Goal: Transaction & Acquisition: Purchase product/service

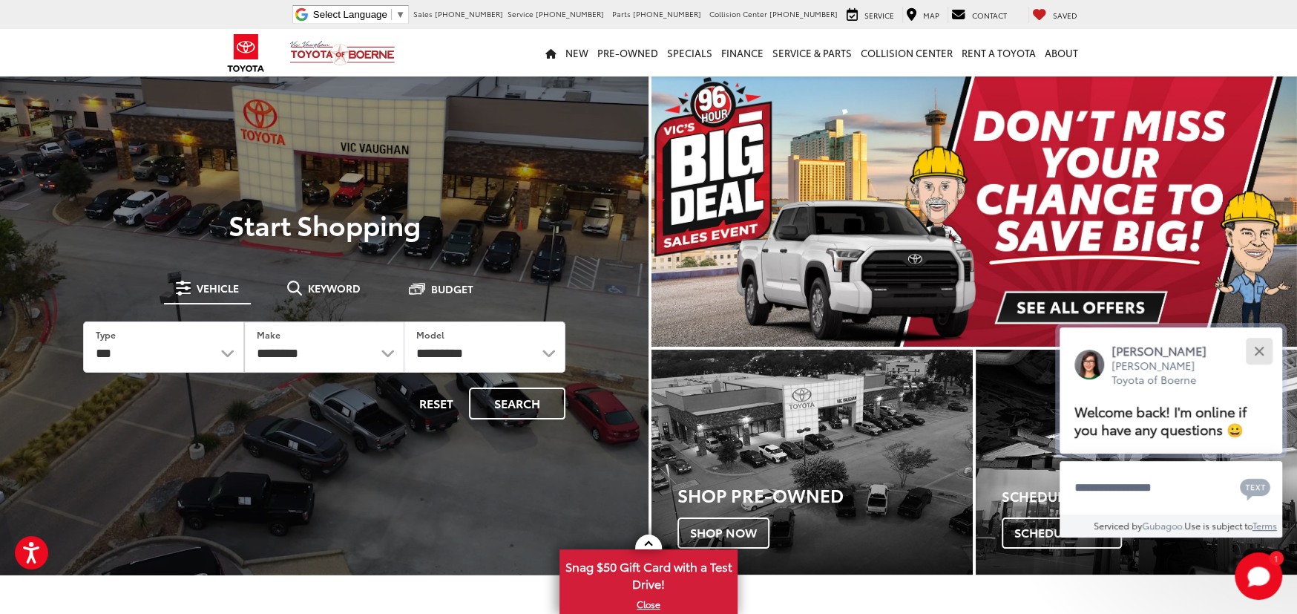
drag, startPoint x: 1259, startPoint y: 340, endPoint x: 1175, endPoint y: 373, distance: 90.9
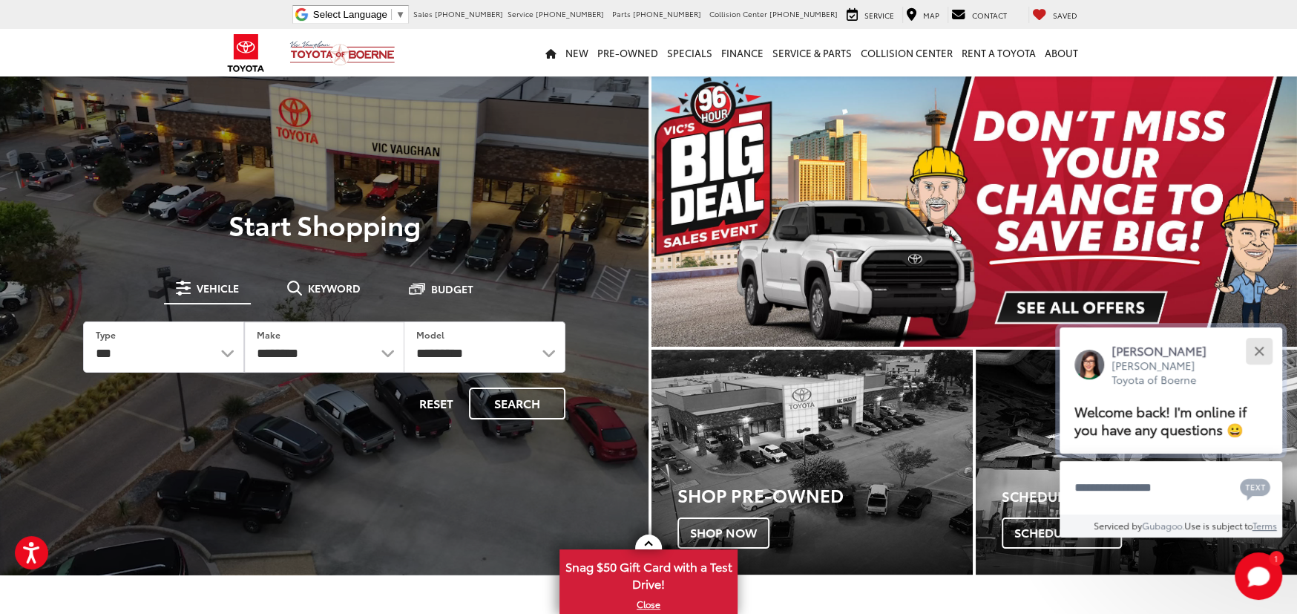
click at [1259, 340] on button "Close" at bounding box center [1259, 351] width 32 height 32
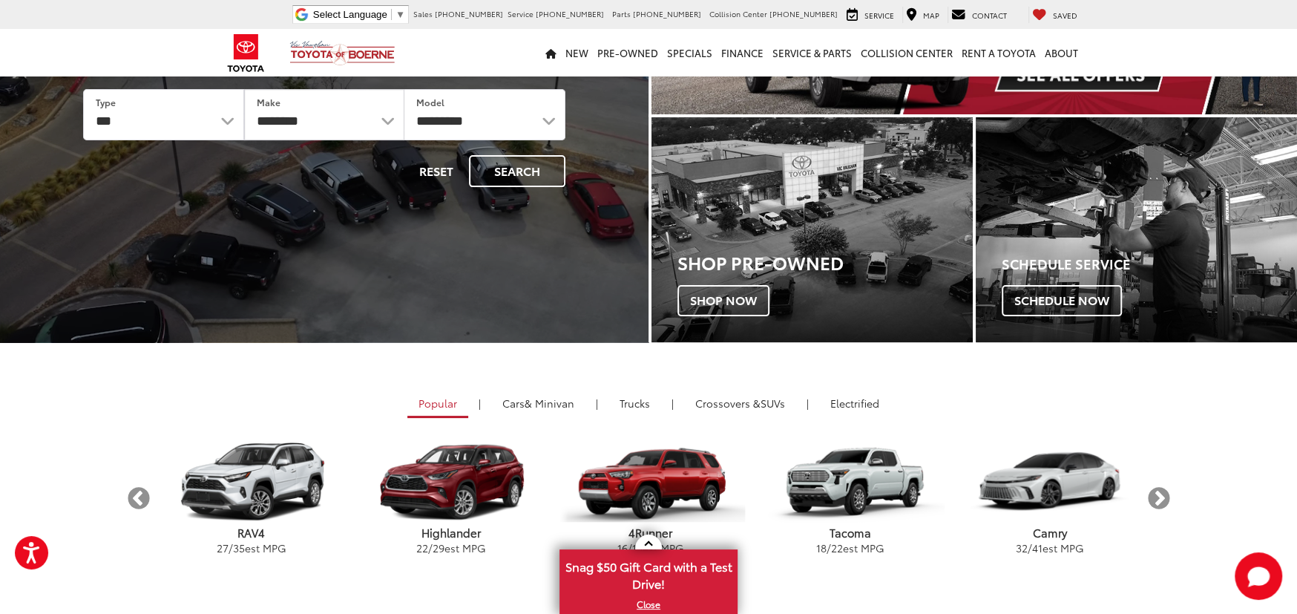
scroll to position [223, 0]
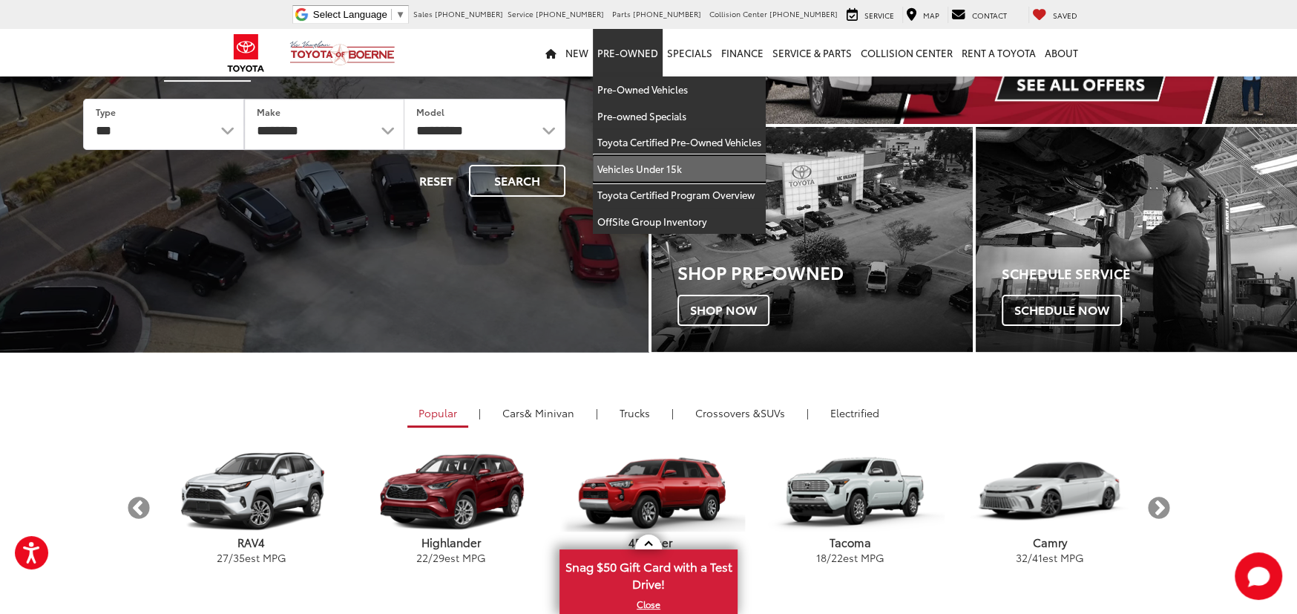
click at [659, 158] on link "Vehicles Under 15k" at bounding box center [679, 169] width 173 height 27
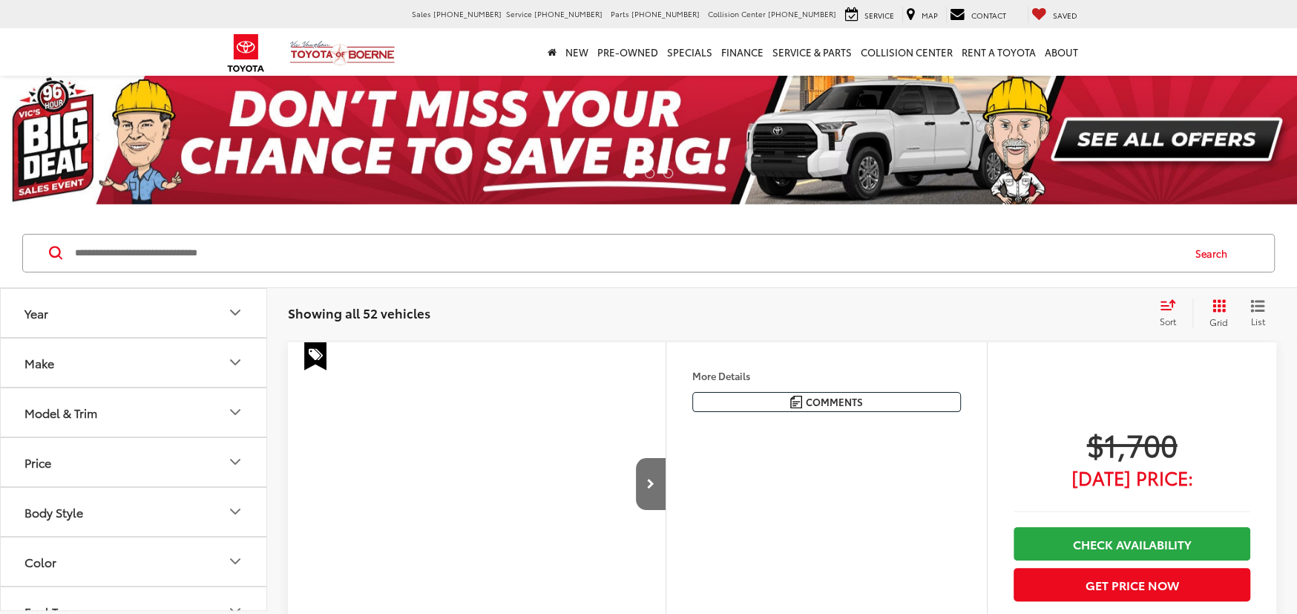
click at [1212, 305] on icon "Grid View" at bounding box center [1218, 305] width 13 height 13
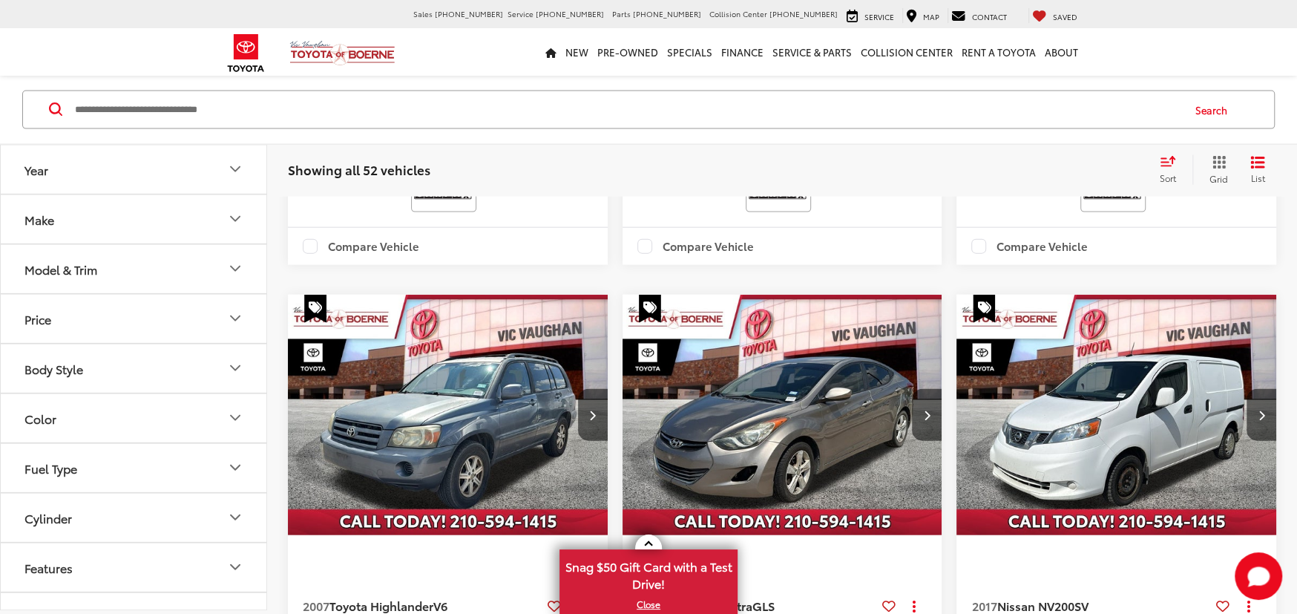
scroll to position [3380, 0]
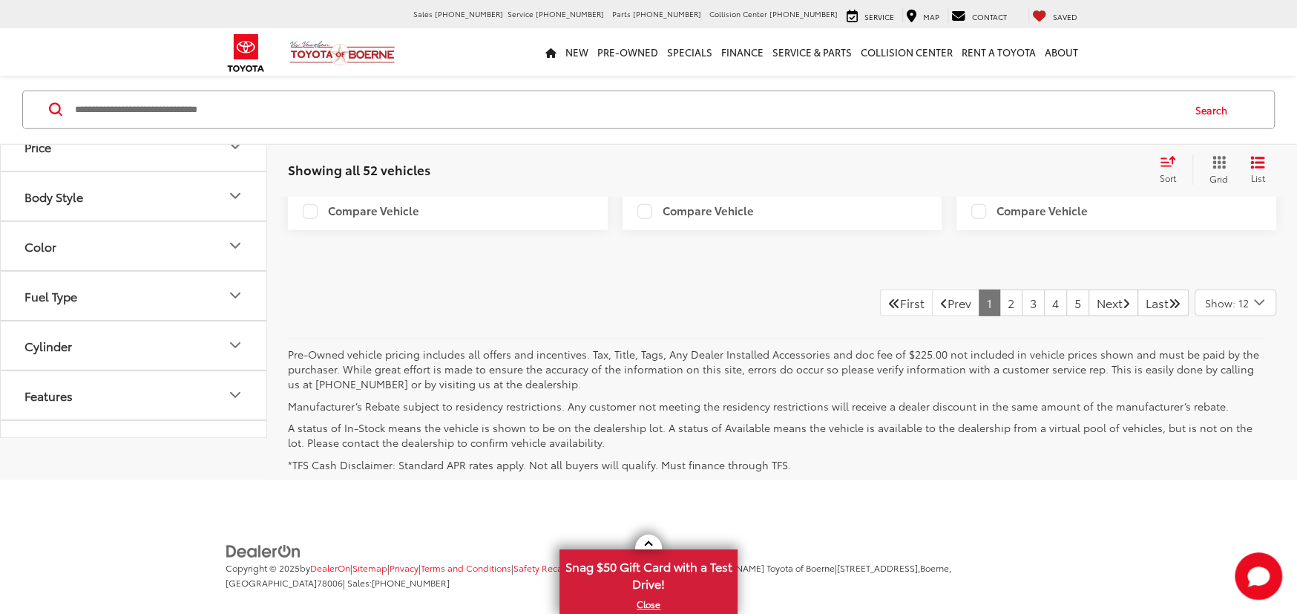
click at [1215, 299] on span "Show: 12" at bounding box center [1227, 302] width 44 height 15
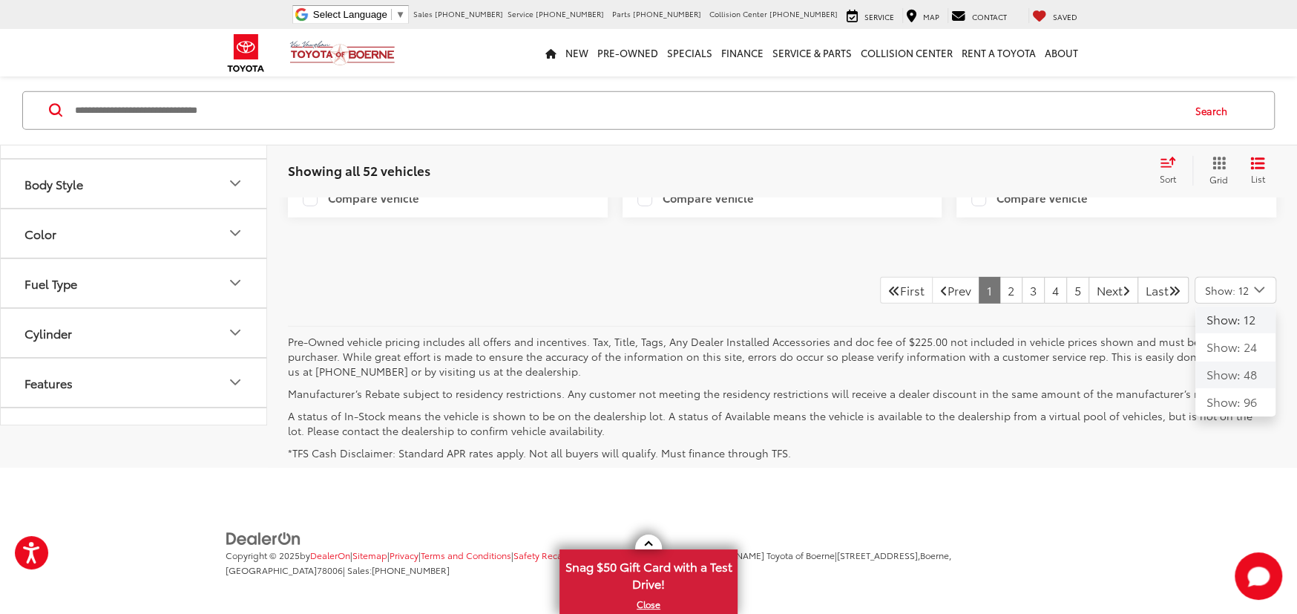
scroll to position [0, 0]
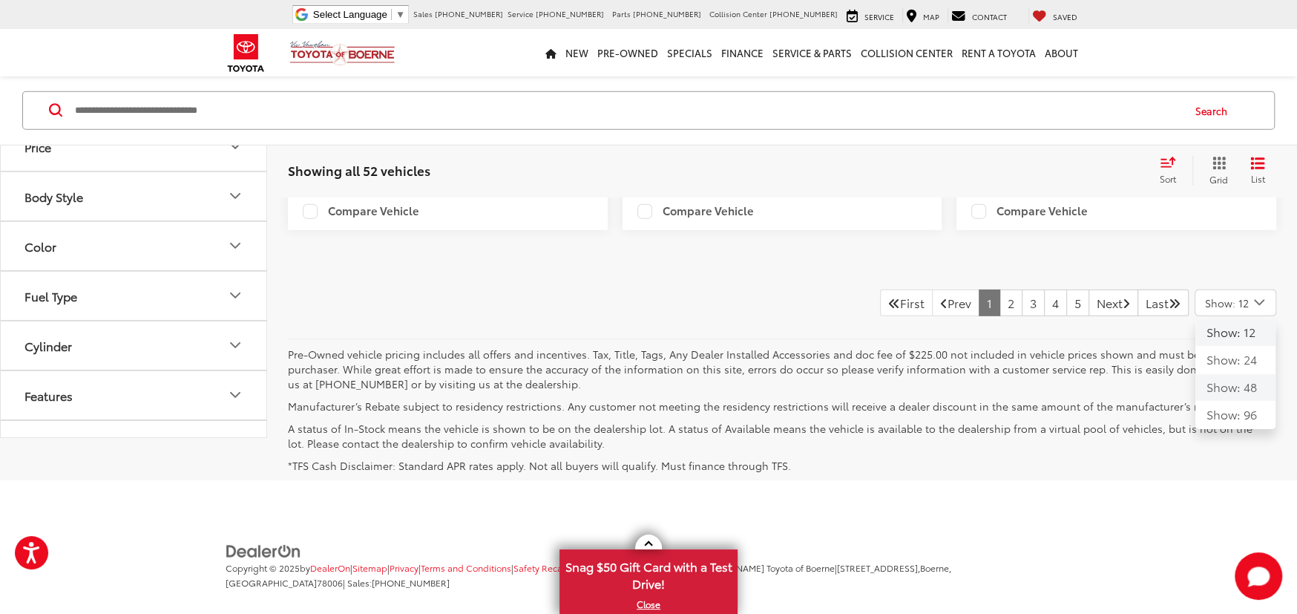
click at [1219, 373] on button "Show: 24" at bounding box center [1235, 360] width 80 height 27
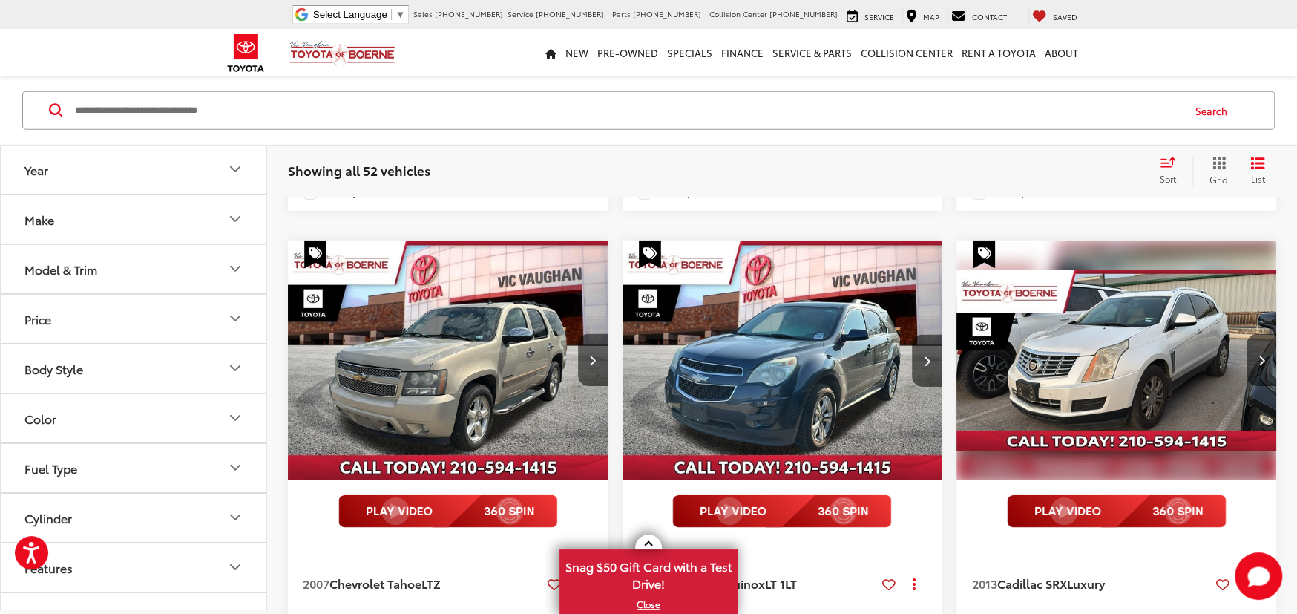
scroll to position [3512, 0]
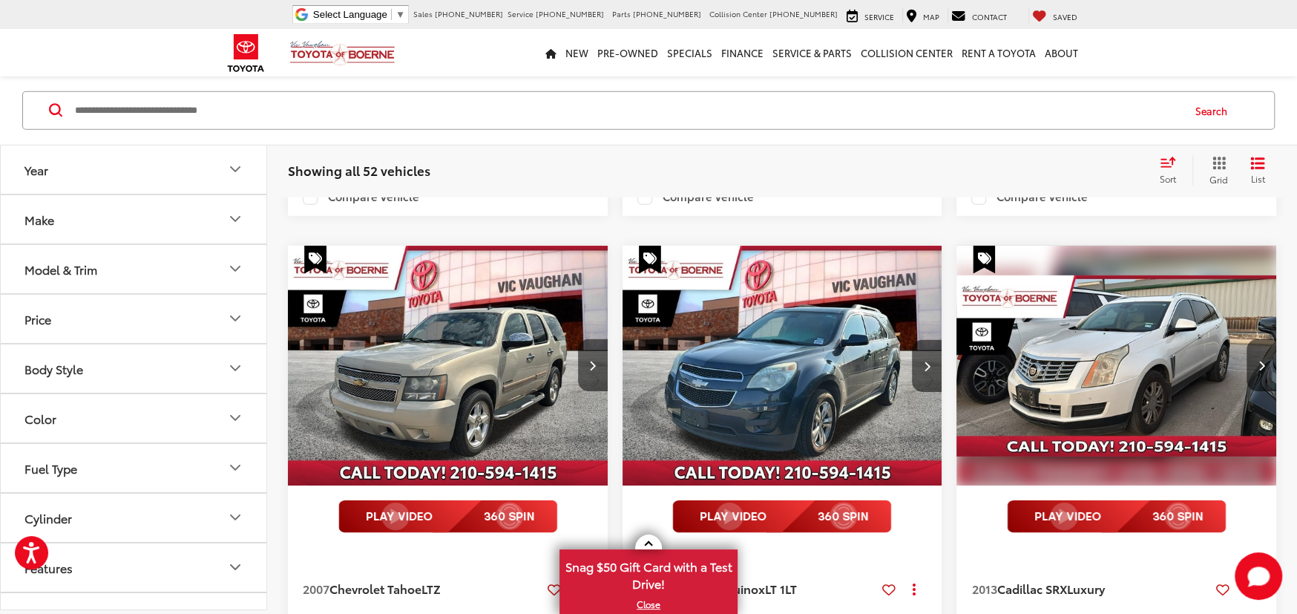
click at [1108, 336] on img "2013 Cadillac SRX Luxury 0" at bounding box center [1117, 366] width 322 height 241
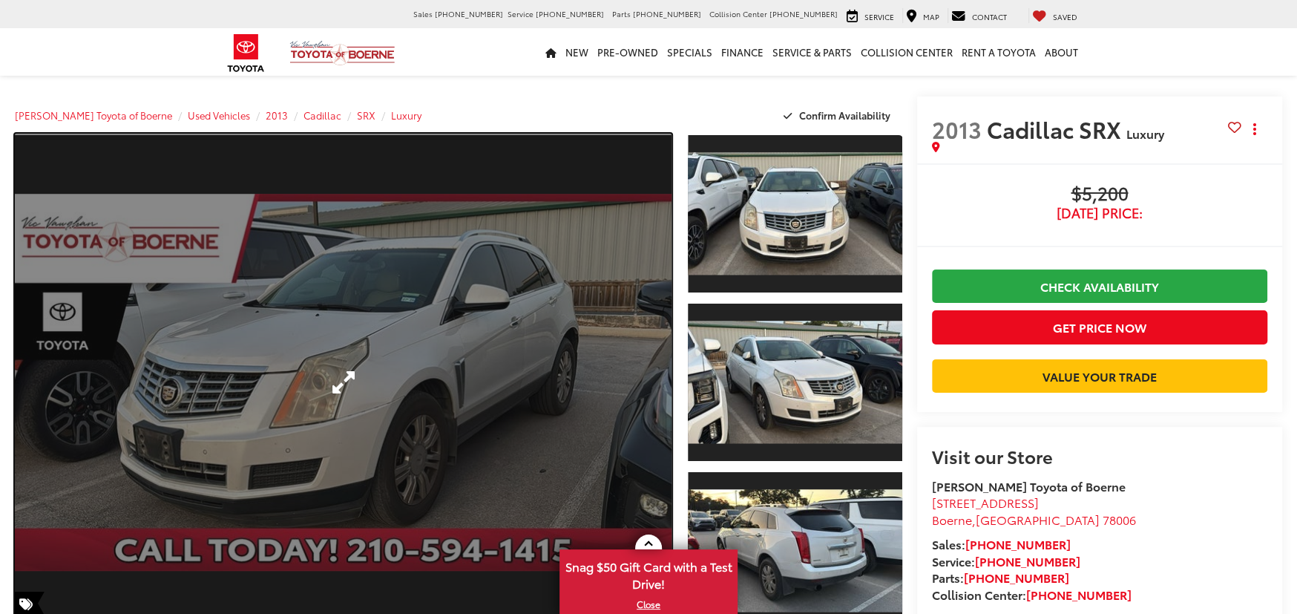
click at [343, 383] on link "Expand Photo 0" at bounding box center [343, 383] width 657 height 498
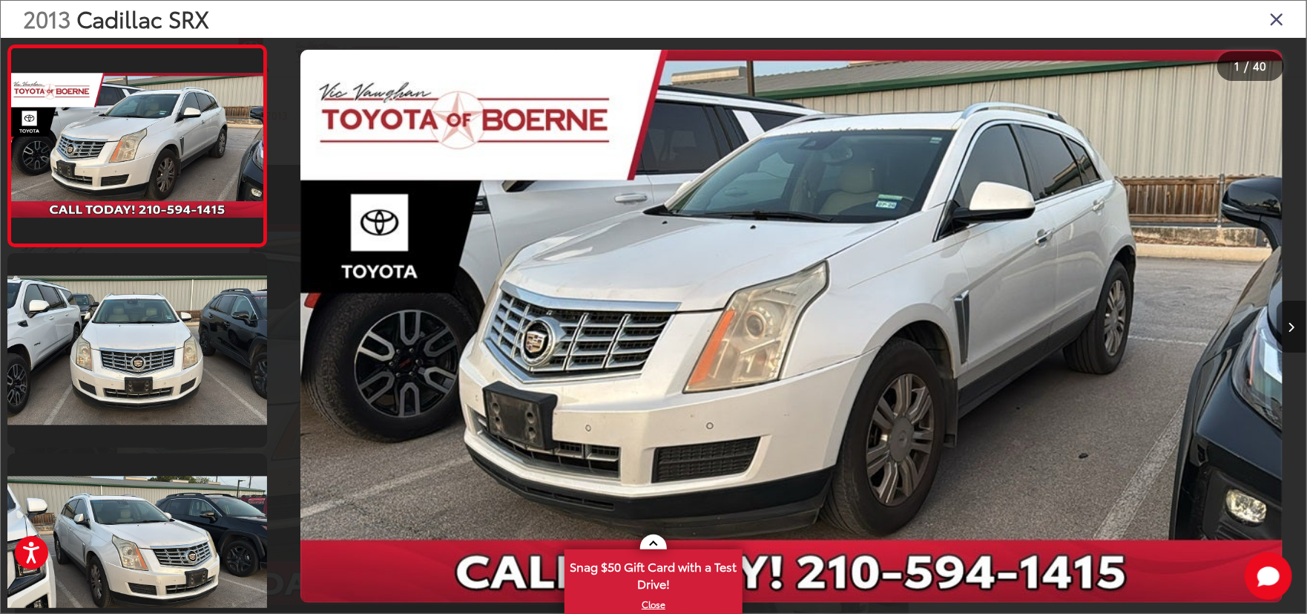
click at [1294, 332] on button "Next image" at bounding box center [1292, 327] width 30 height 52
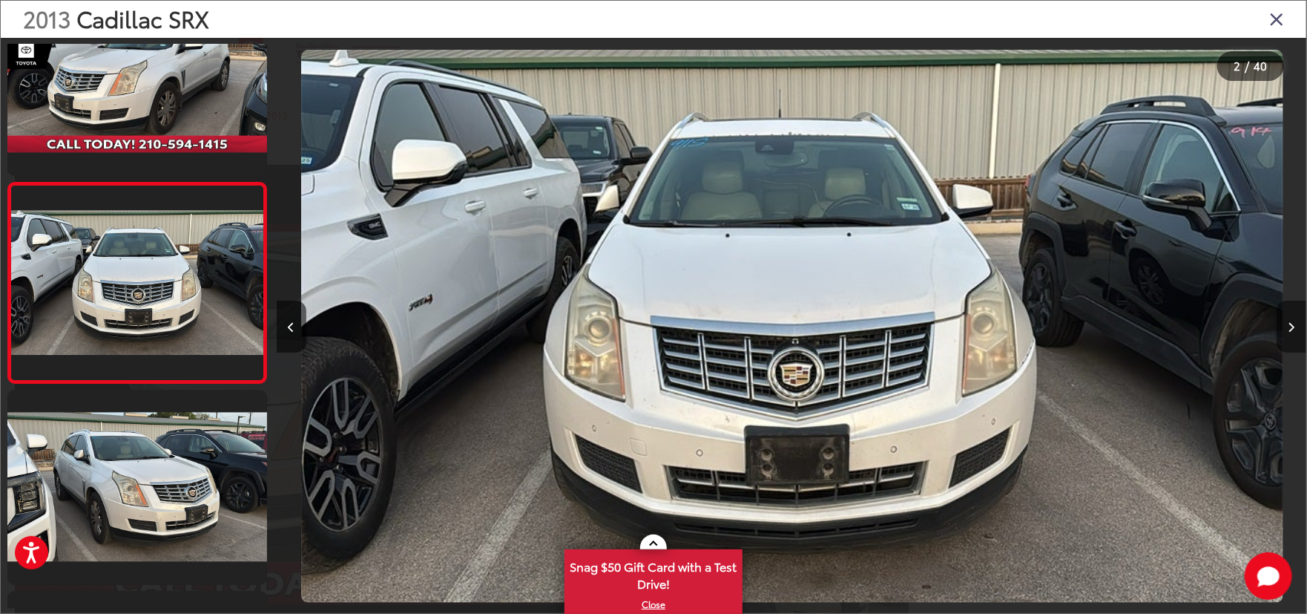
scroll to position [0, 1030]
click at [1294, 332] on button "Next image" at bounding box center [1292, 327] width 30 height 52
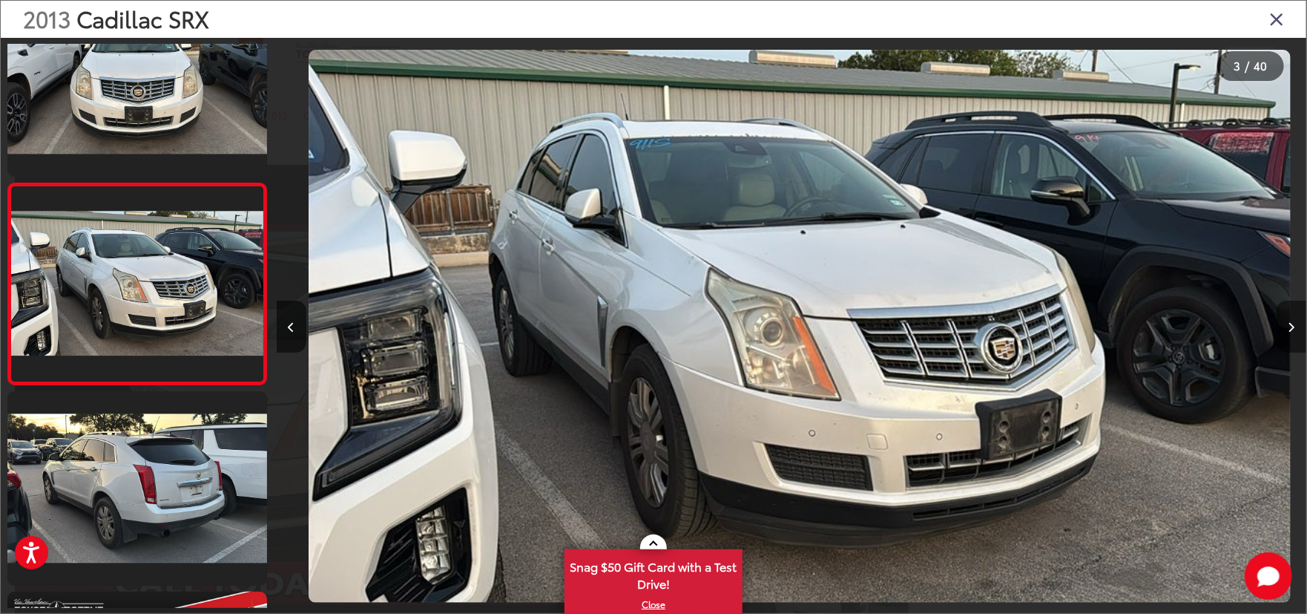
scroll to position [0, 2061]
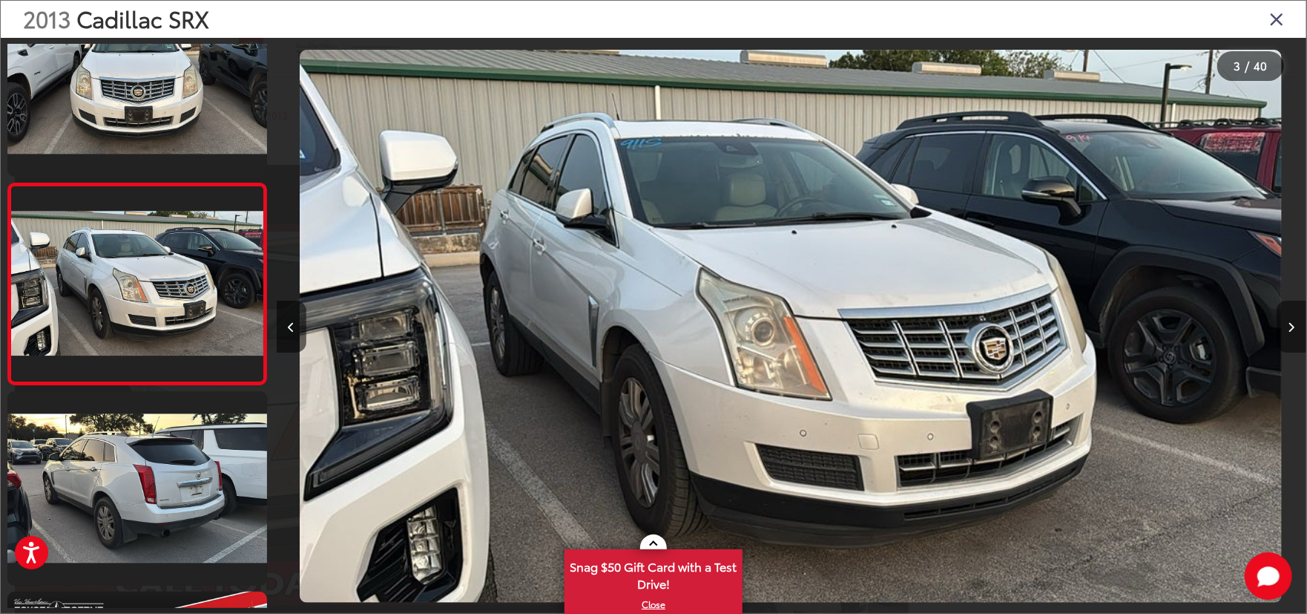
click at [1294, 332] on button "Next image" at bounding box center [1292, 327] width 30 height 52
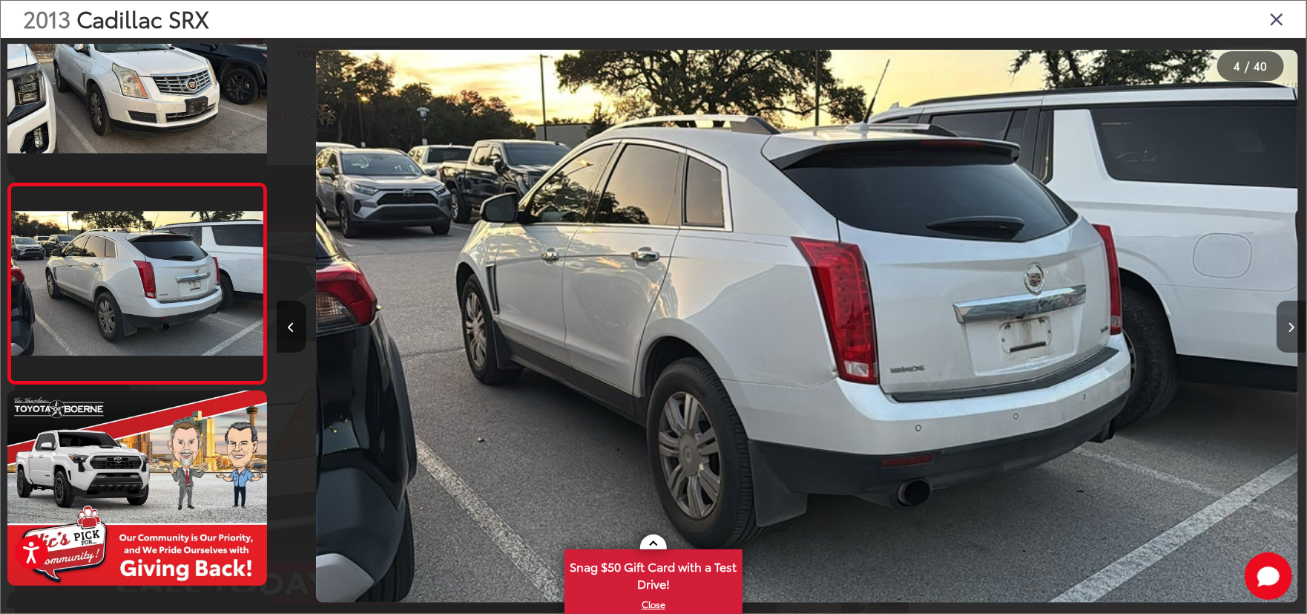
scroll to position [0, 3091]
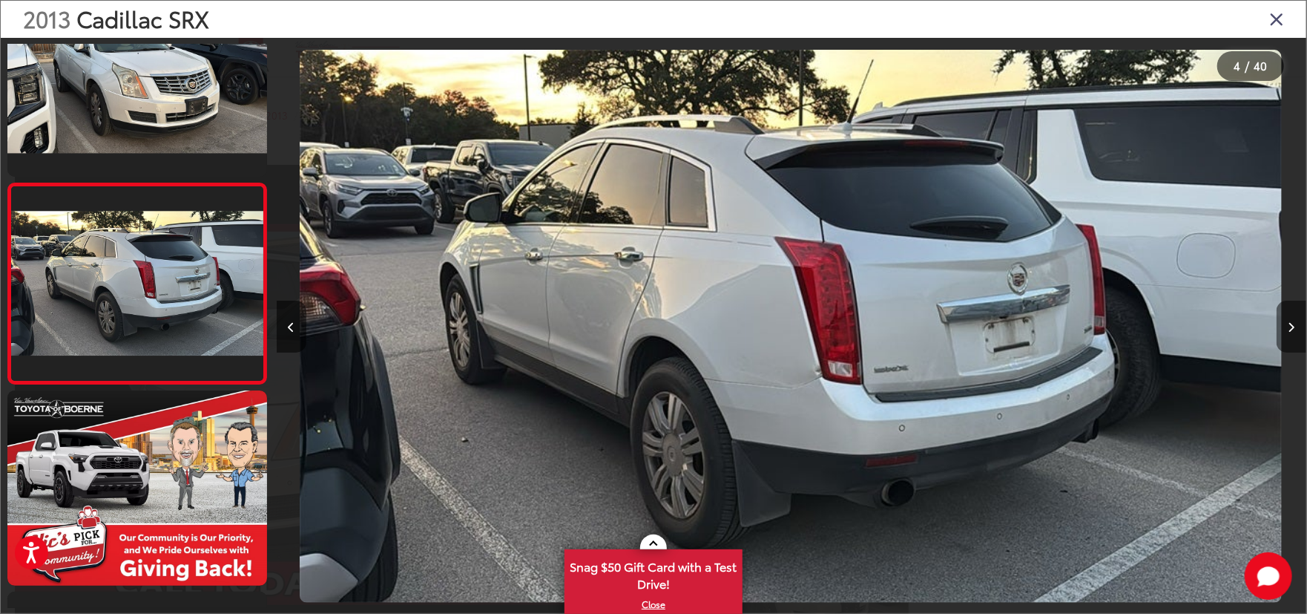
click at [1294, 332] on button "Next image" at bounding box center [1292, 327] width 30 height 52
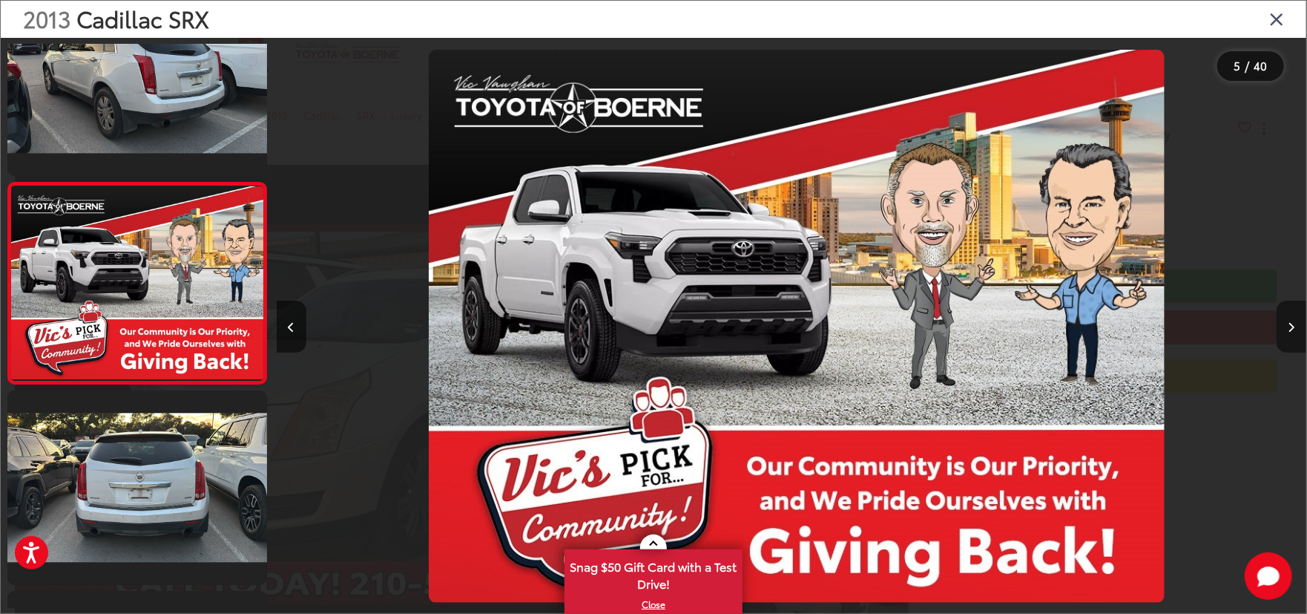
scroll to position [0, 4121]
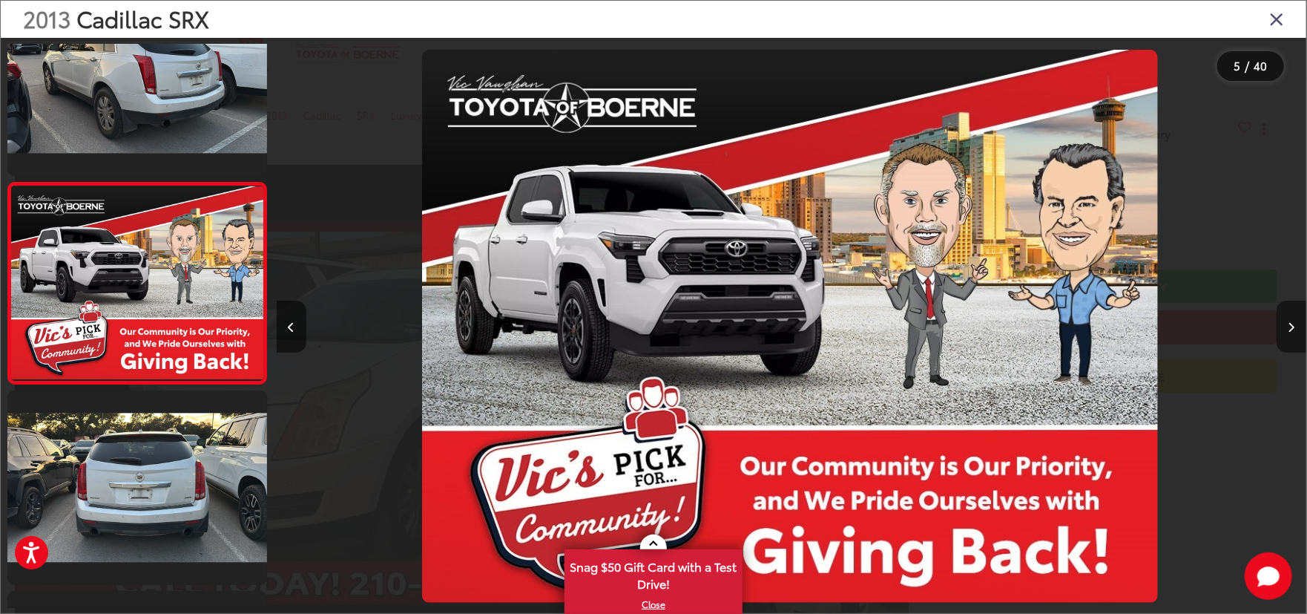
click at [1294, 332] on button "Next image" at bounding box center [1292, 327] width 30 height 52
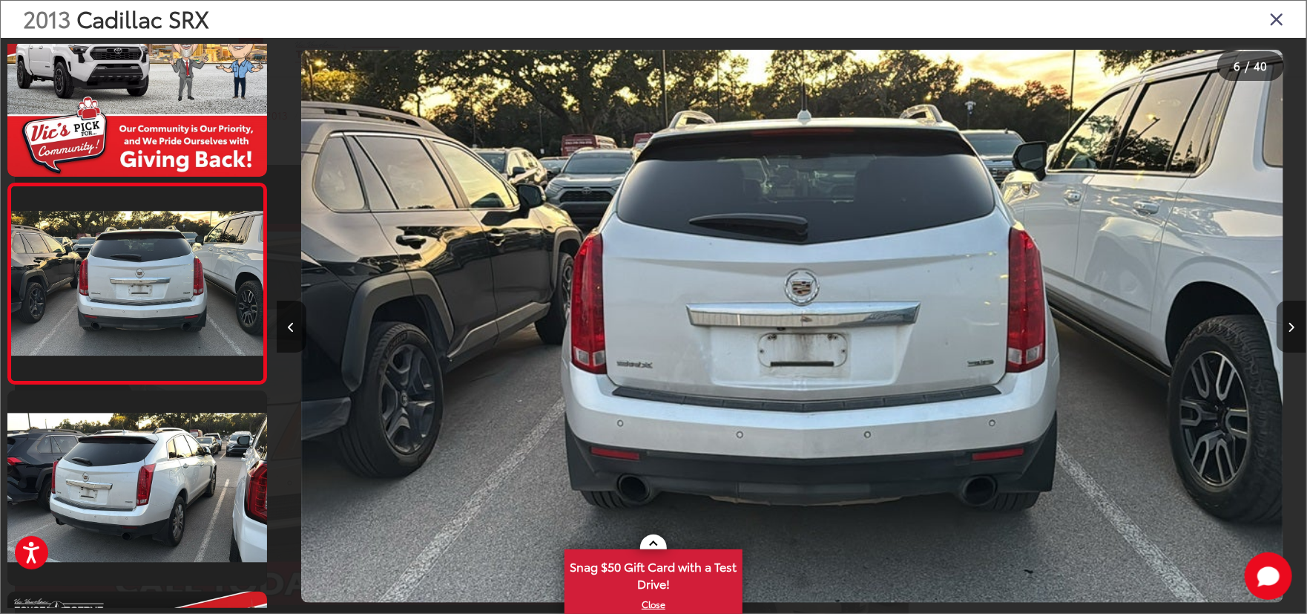
scroll to position [0, 5151]
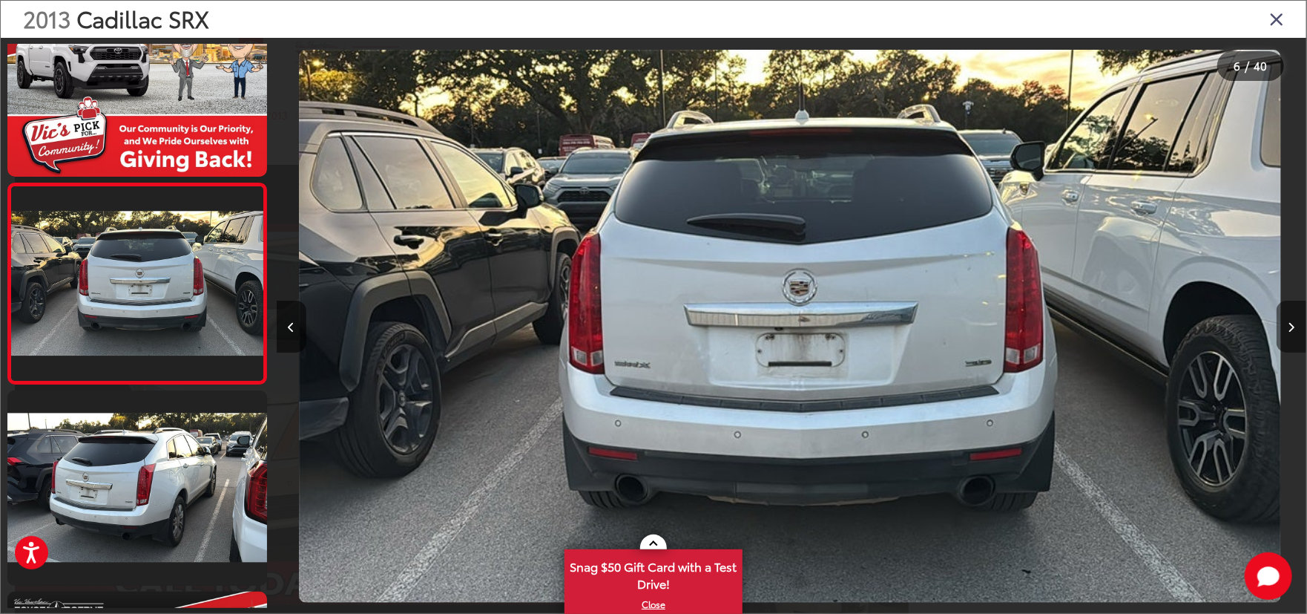
click at [1294, 332] on button "Next image" at bounding box center [1292, 327] width 30 height 52
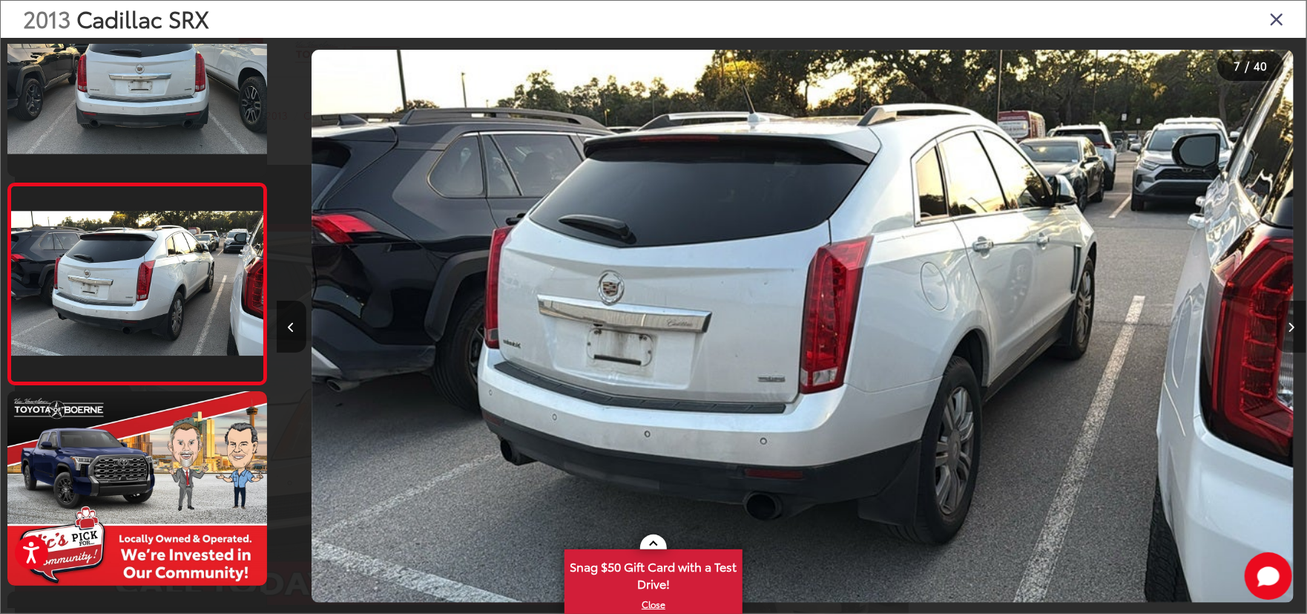
scroll to position [0, 6181]
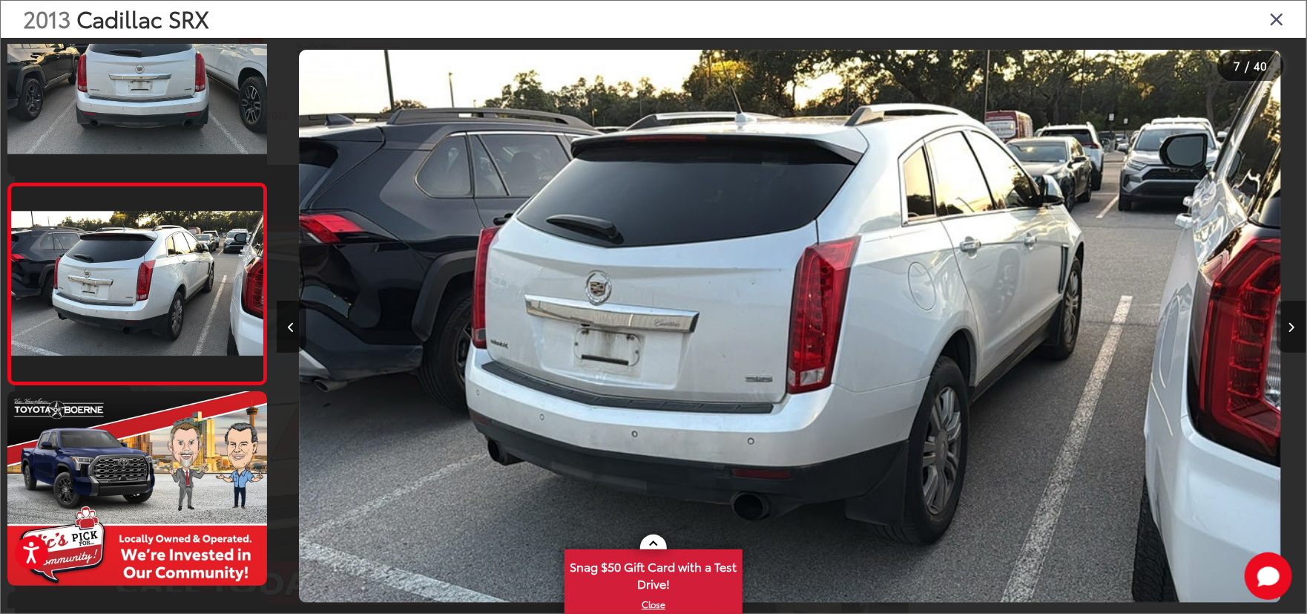
click at [1294, 332] on button "Next image" at bounding box center [1292, 327] width 30 height 52
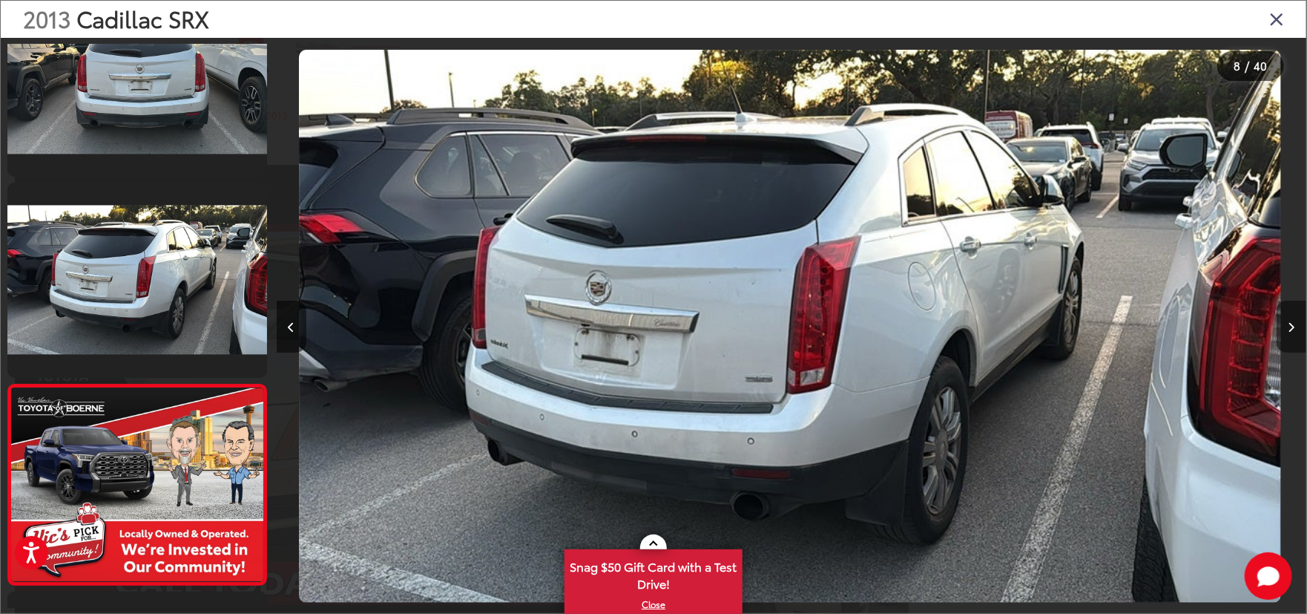
scroll to position [0, 0]
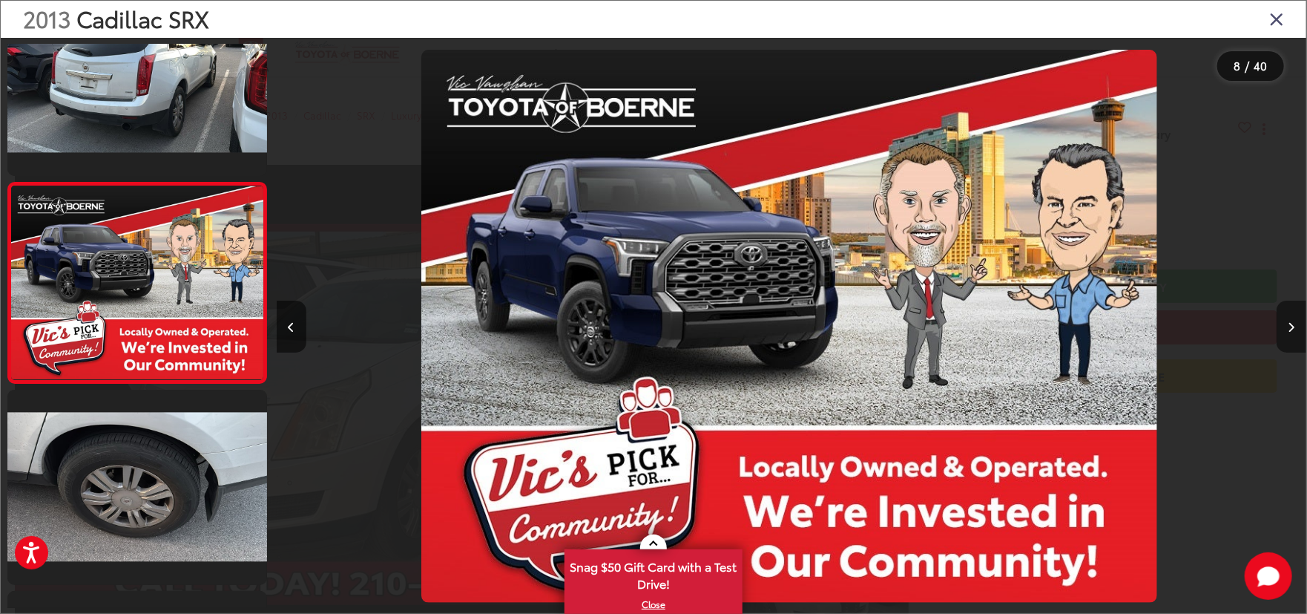
click at [1294, 332] on button "Next image" at bounding box center [1292, 327] width 30 height 52
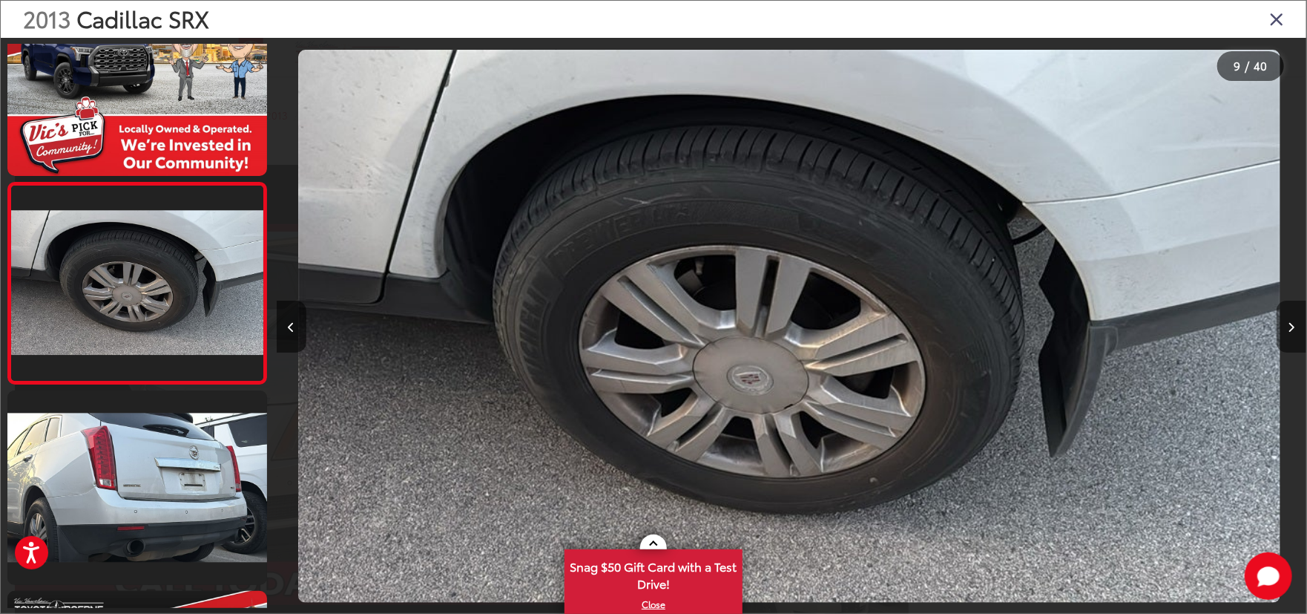
click at [1294, 332] on button "Next image" at bounding box center [1292, 327] width 30 height 52
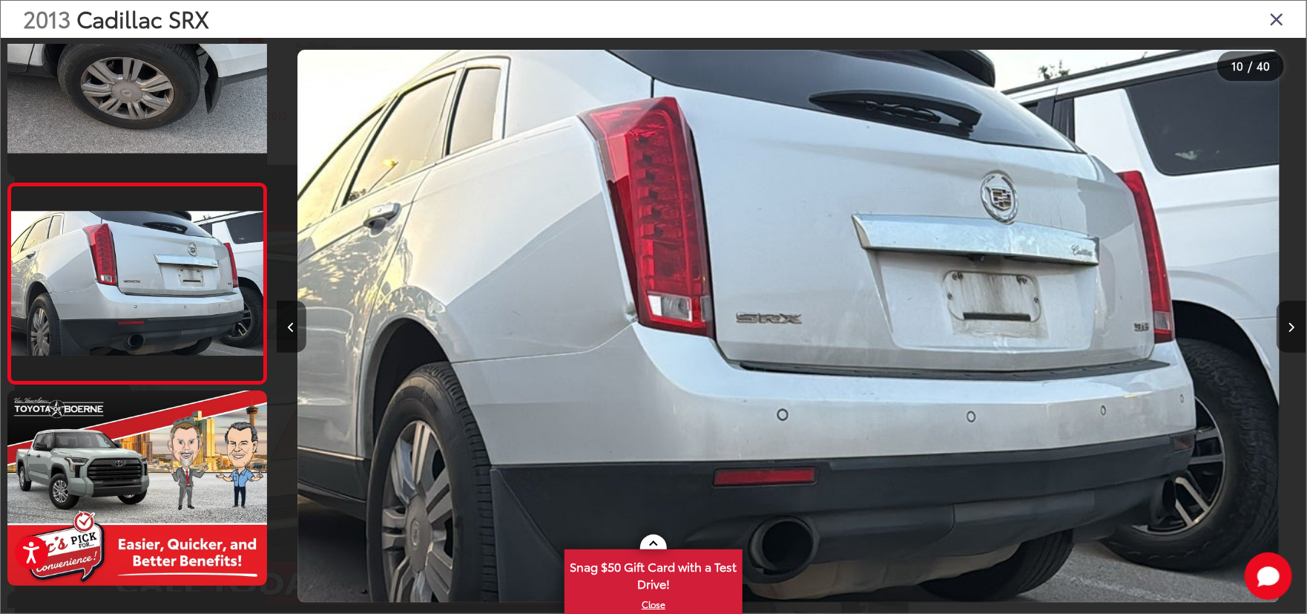
click at [1294, 332] on button "Next image" at bounding box center [1292, 327] width 30 height 52
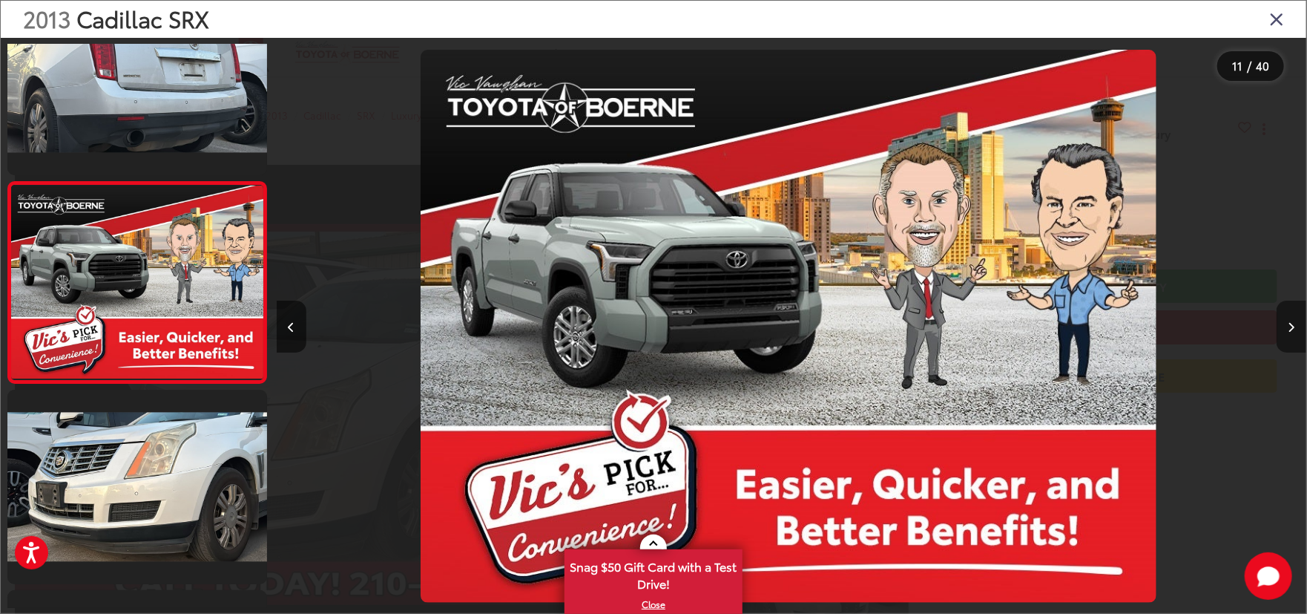
click at [1294, 332] on button "Next image" at bounding box center [1292, 327] width 30 height 52
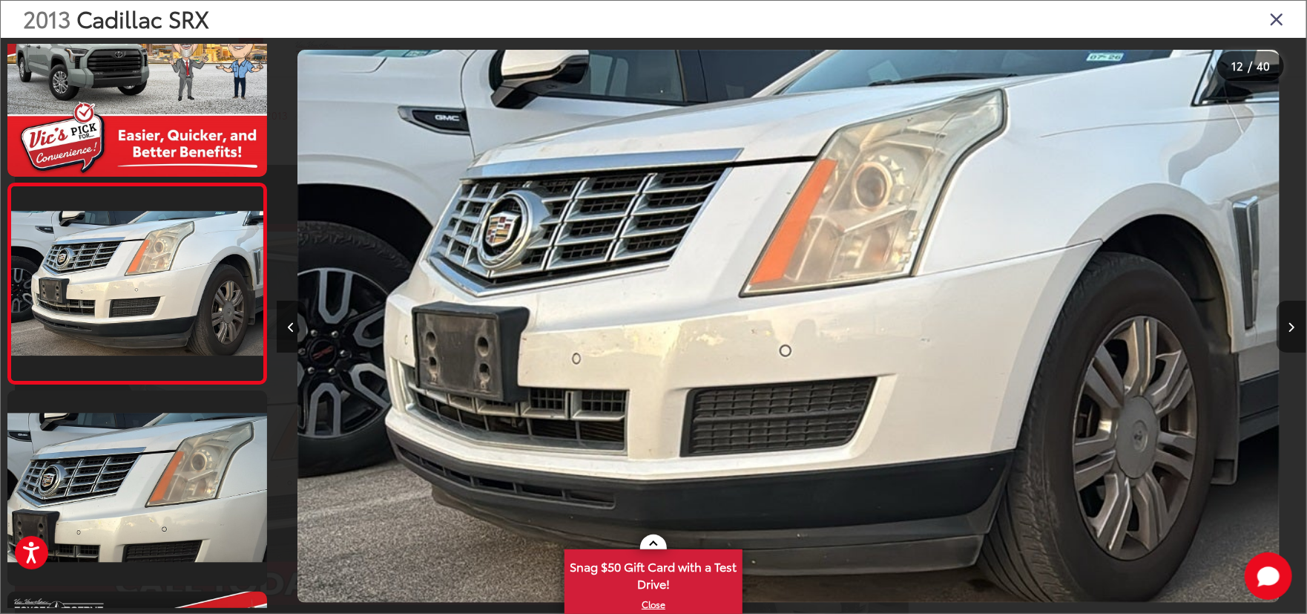
click at [1294, 332] on button "Next image" at bounding box center [1292, 327] width 30 height 52
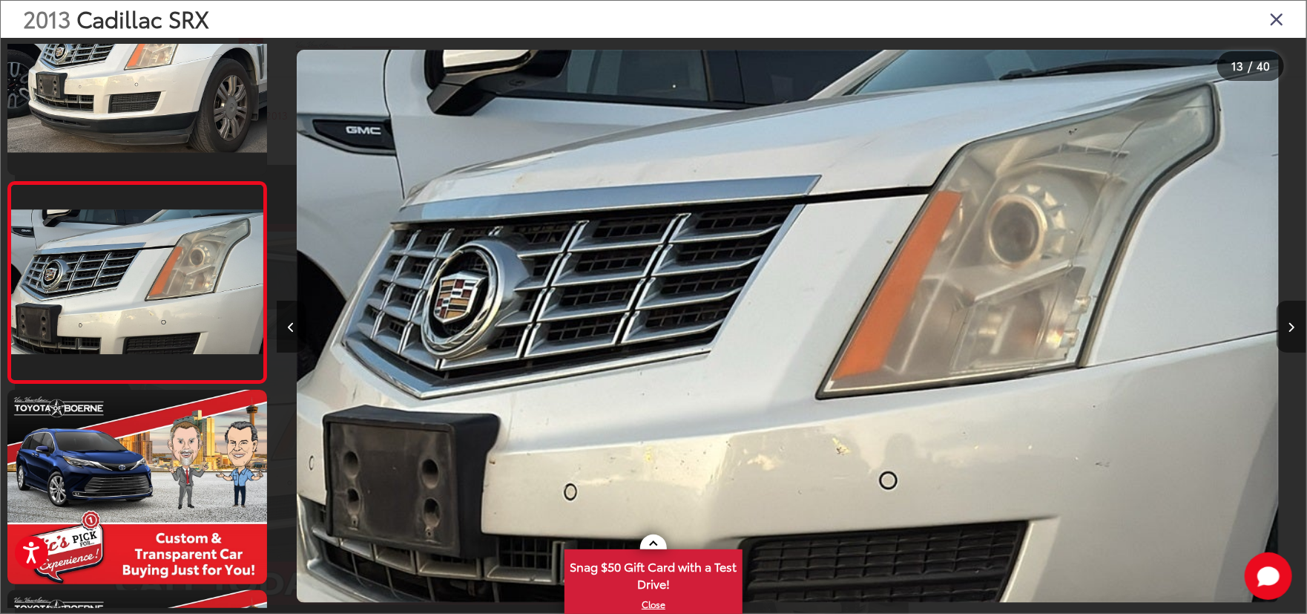
click at [1294, 332] on button "Next image" at bounding box center [1292, 327] width 30 height 52
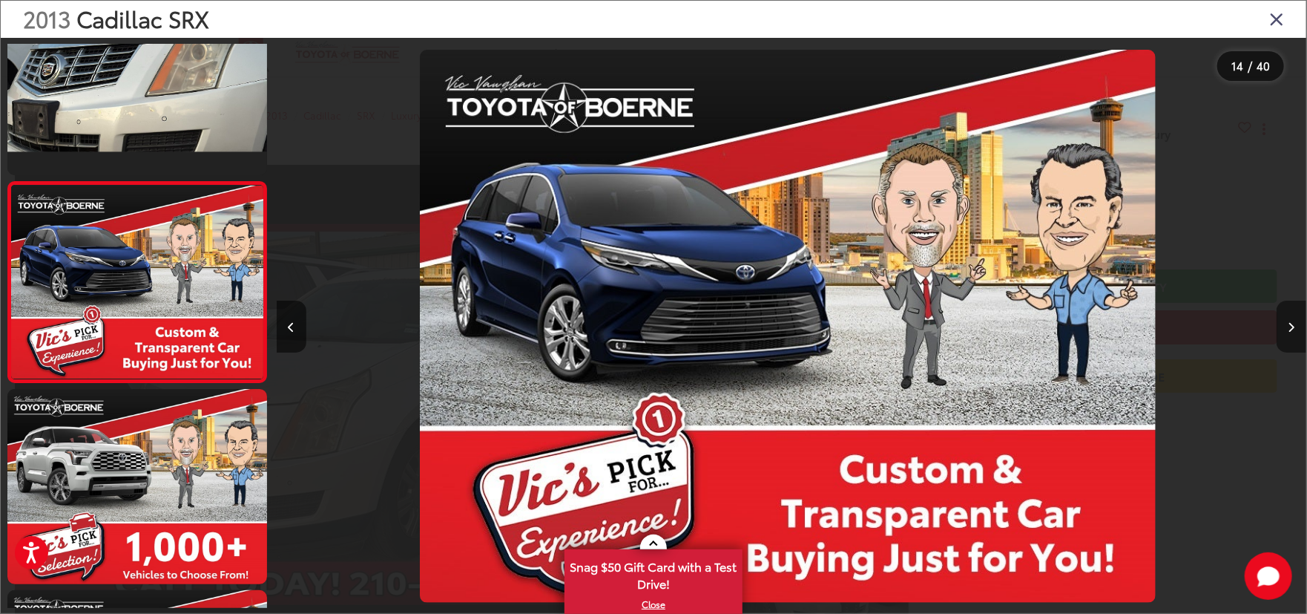
click at [1294, 332] on button "Next image" at bounding box center [1292, 327] width 30 height 52
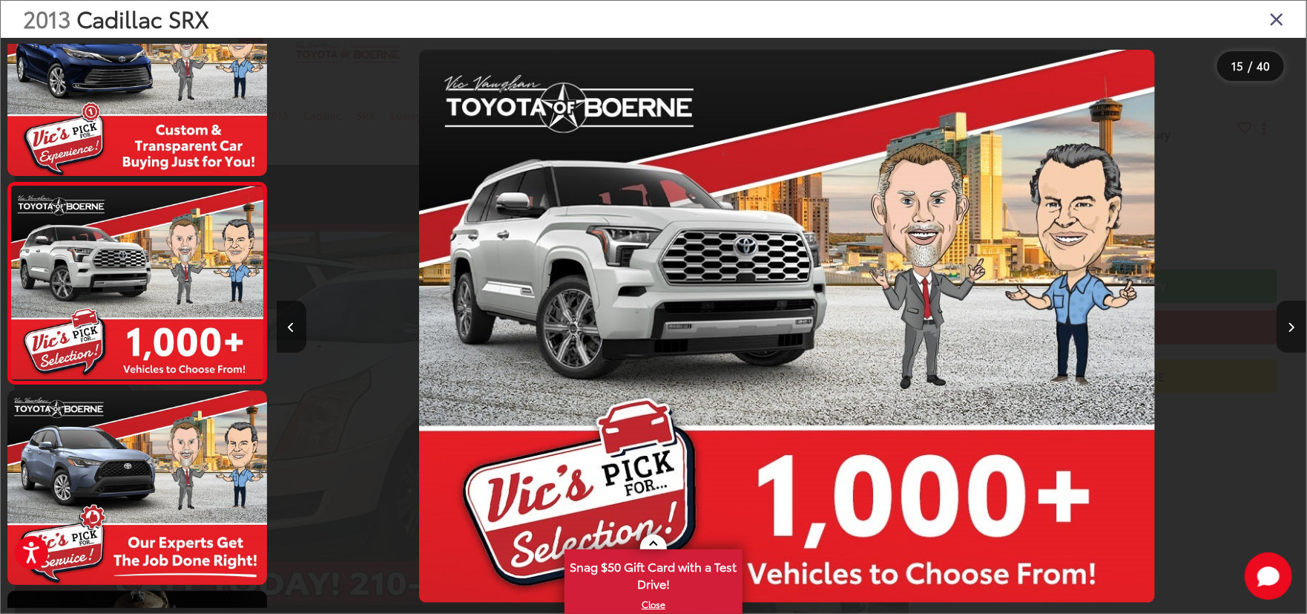
click at [1294, 332] on button "Next image" at bounding box center [1292, 327] width 30 height 52
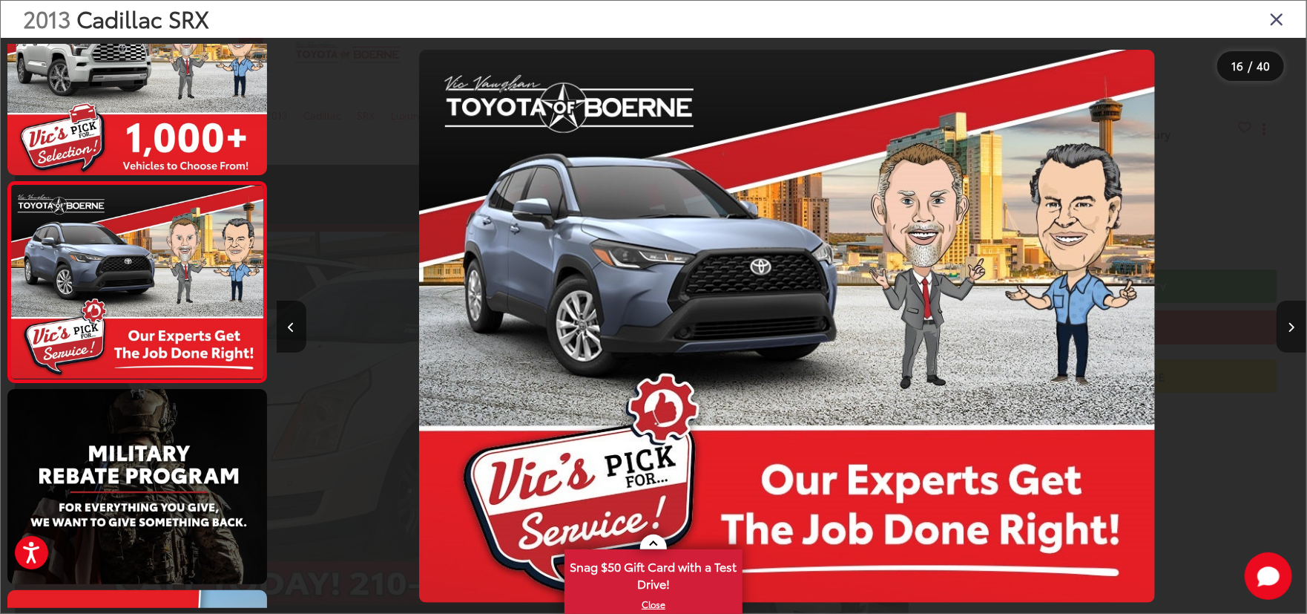
click at [1294, 332] on button "Next image" at bounding box center [1292, 327] width 30 height 52
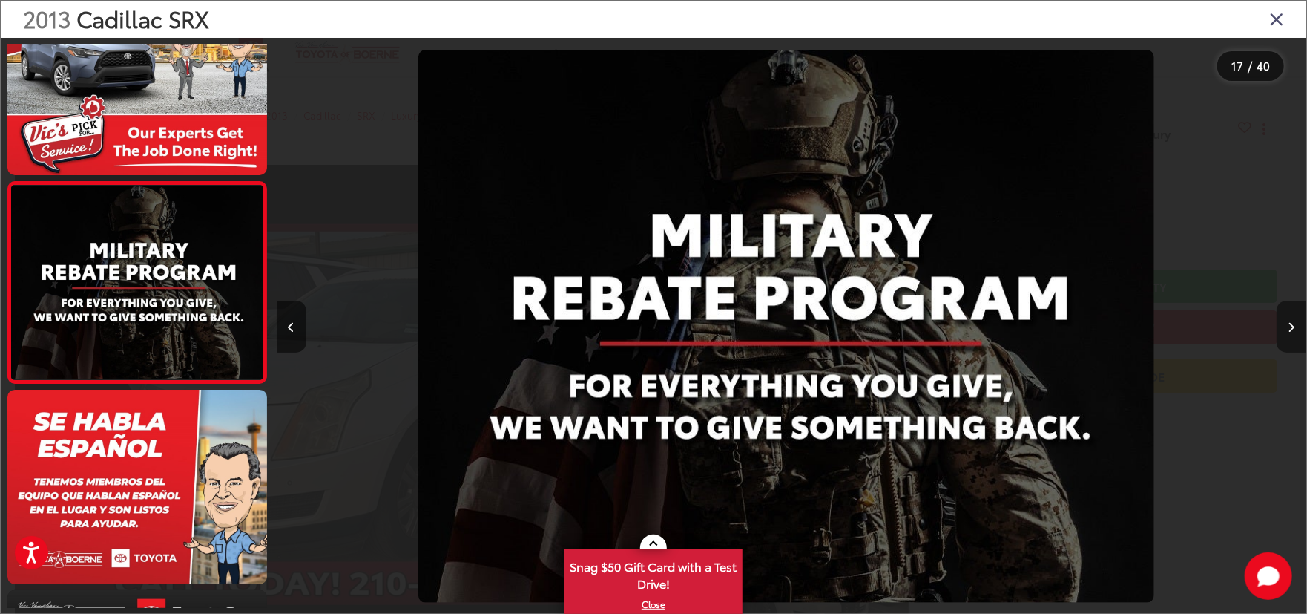
click at [1294, 332] on button "Next image" at bounding box center [1292, 327] width 30 height 52
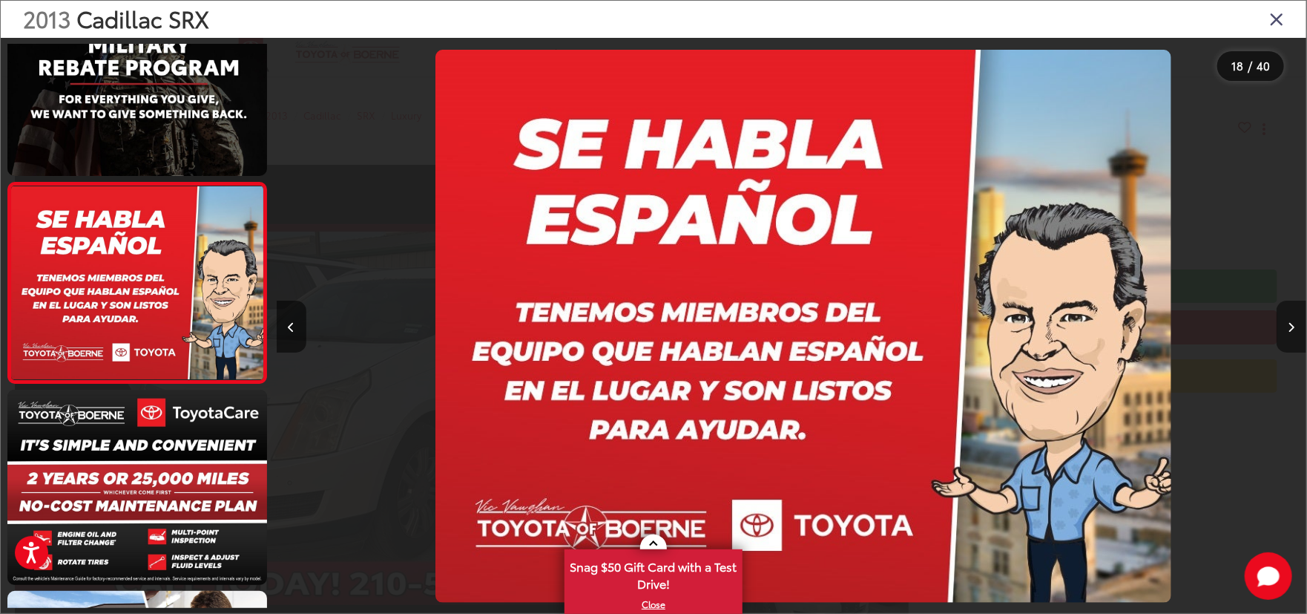
click at [1294, 332] on button "Next image" at bounding box center [1292, 327] width 30 height 52
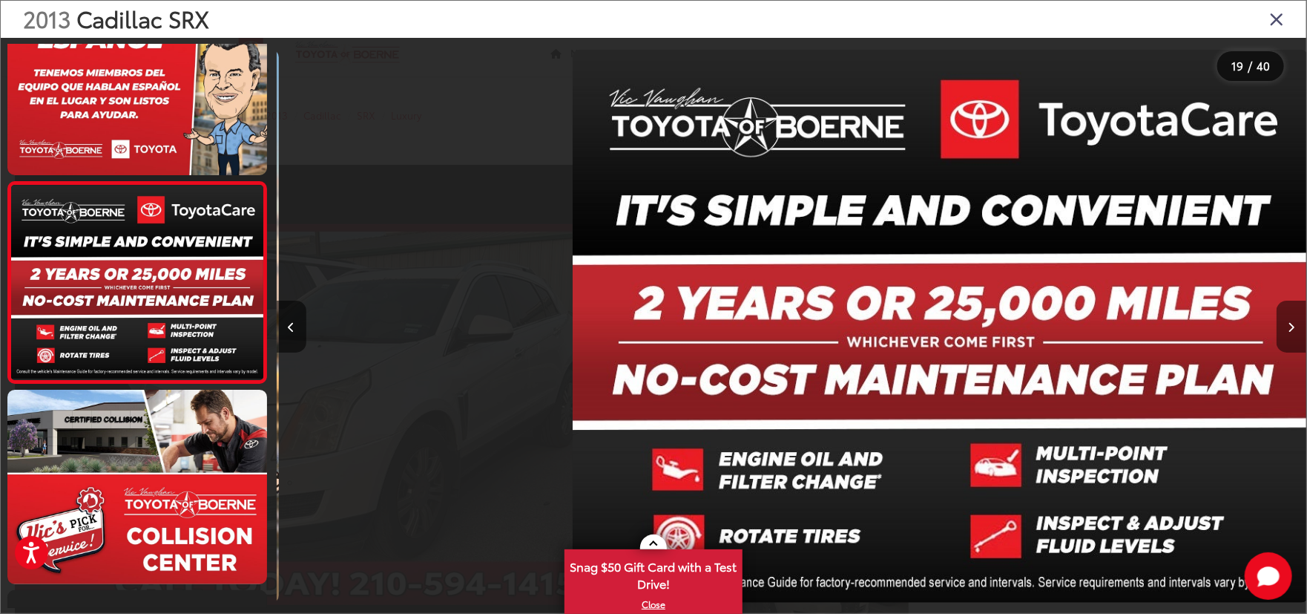
click at [1294, 332] on button "Next image" at bounding box center [1292, 327] width 30 height 52
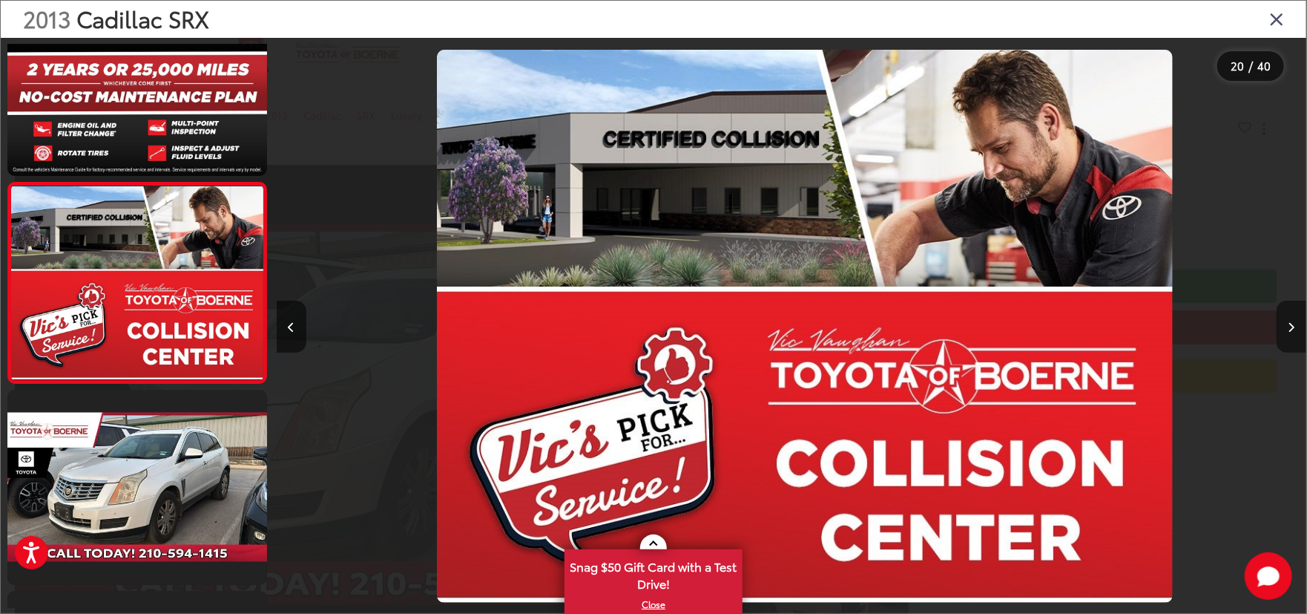
click at [1294, 332] on button "Next image" at bounding box center [1292, 327] width 30 height 52
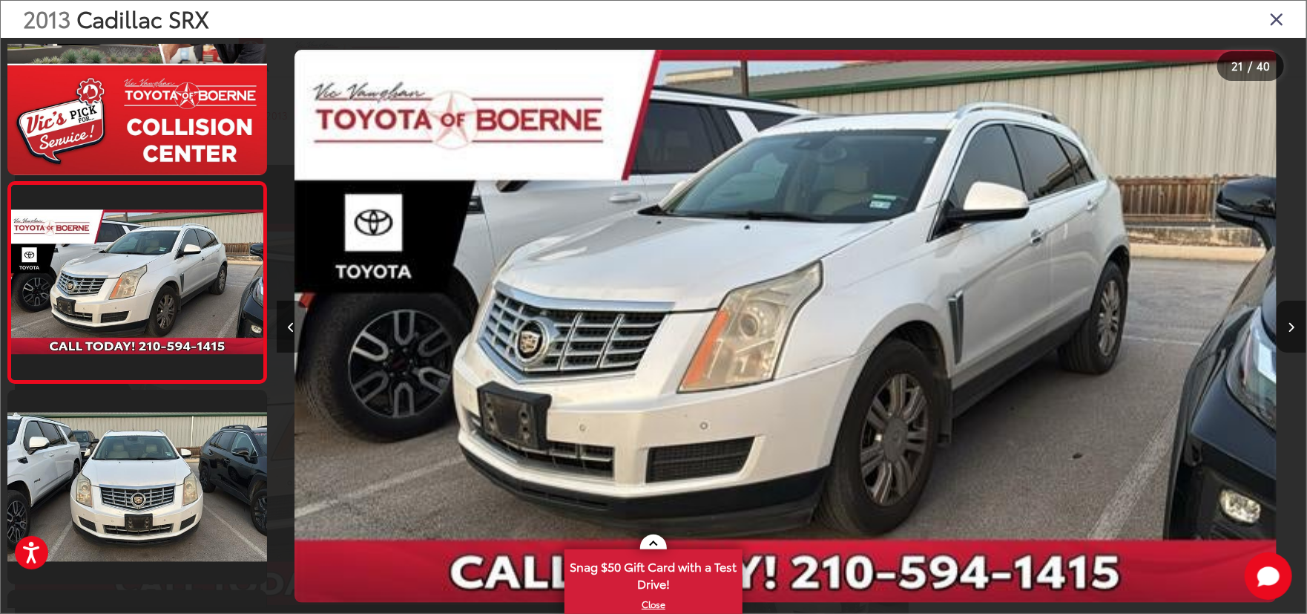
click at [1294, 332] on button "Next image" at bounding box center [1292, 327] width 30 height 52
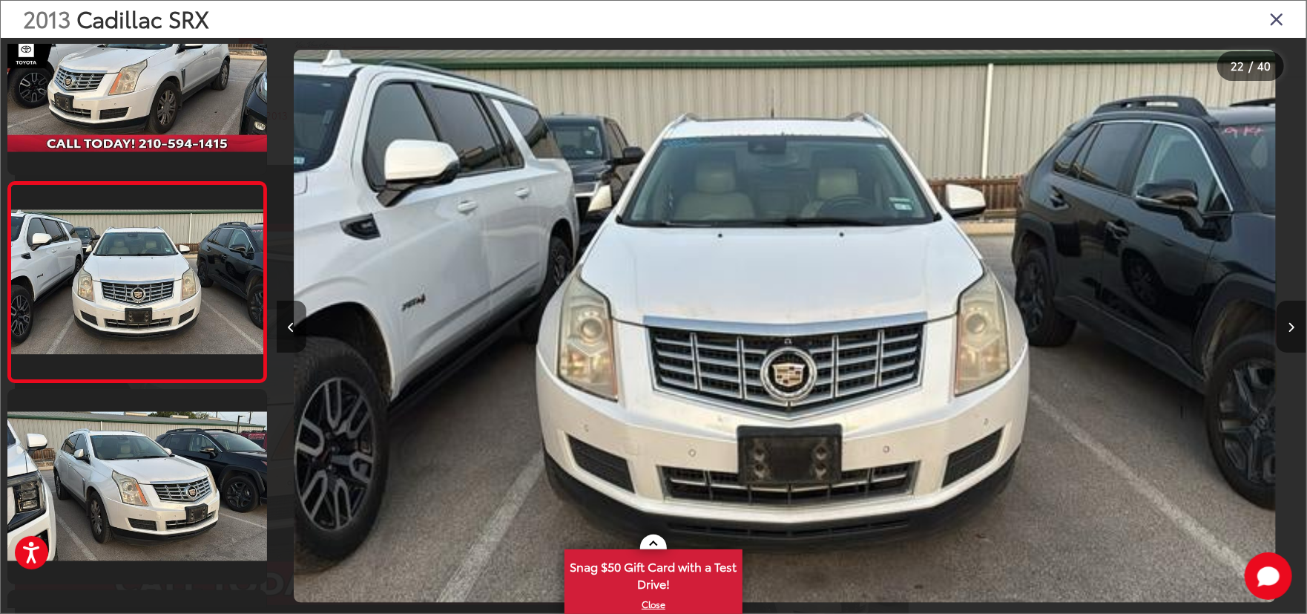
click at [1294, 332] on button "Next image" at bounding box center [1292, 327] width 30 height 52
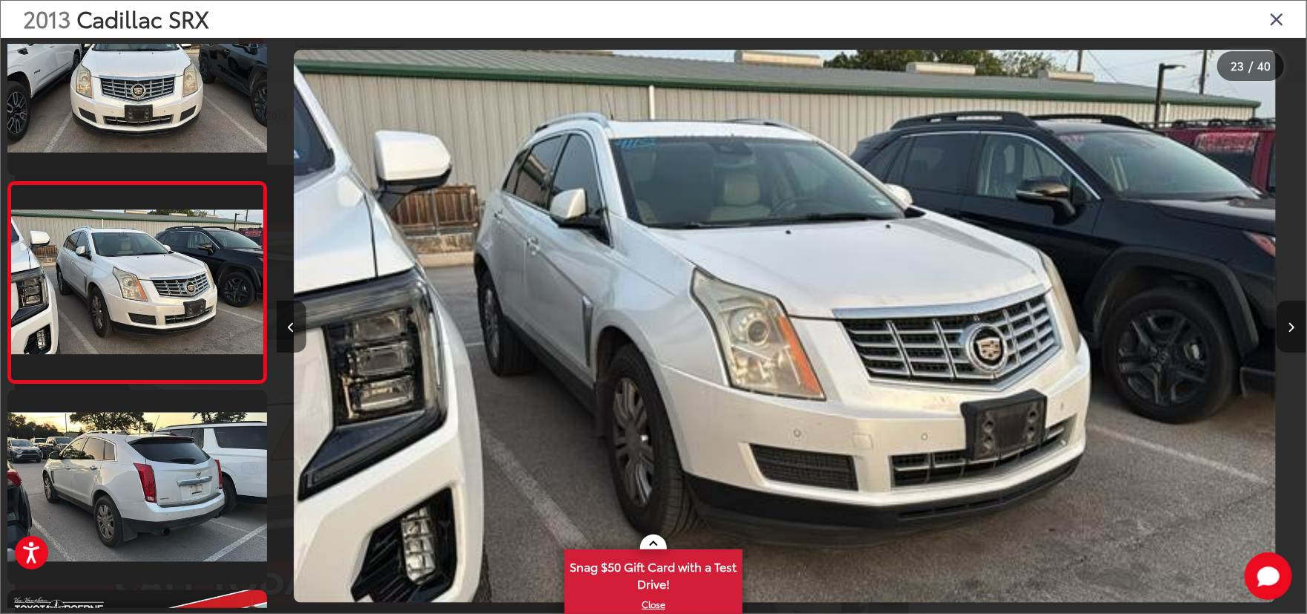
click at [1294, 332] on button "Next image" at bounding box center [1292, 327] width 30 height 52
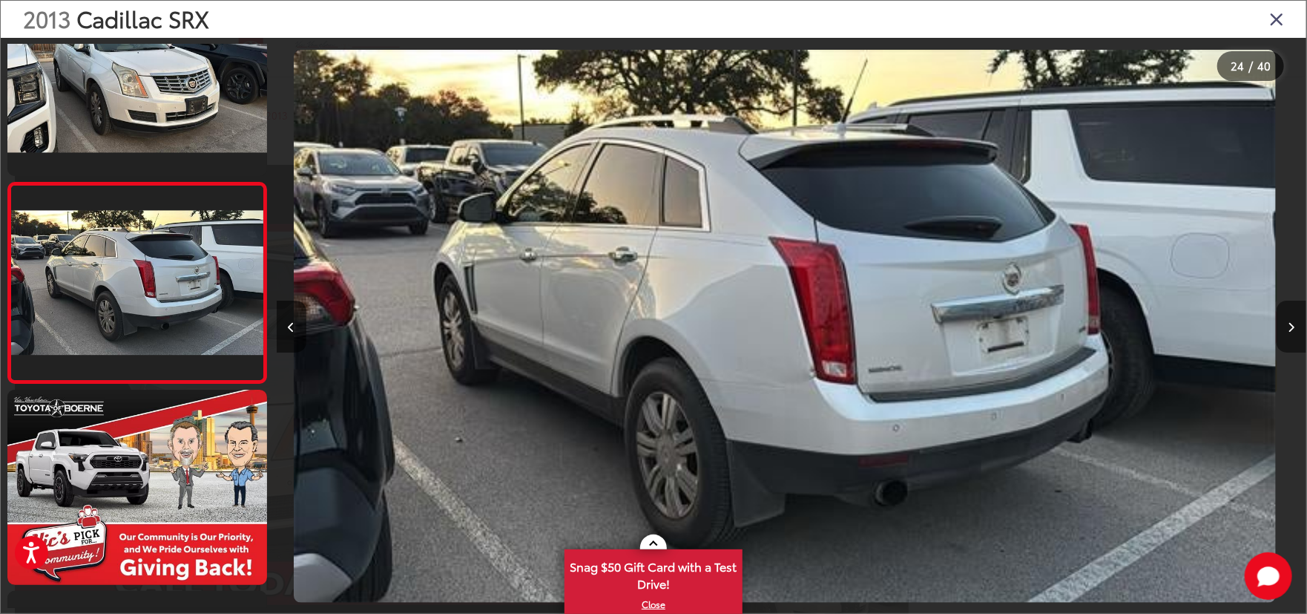
click at [1294, 332] on button "Next image" at bounding box center [1292, 327] width 30 height 52
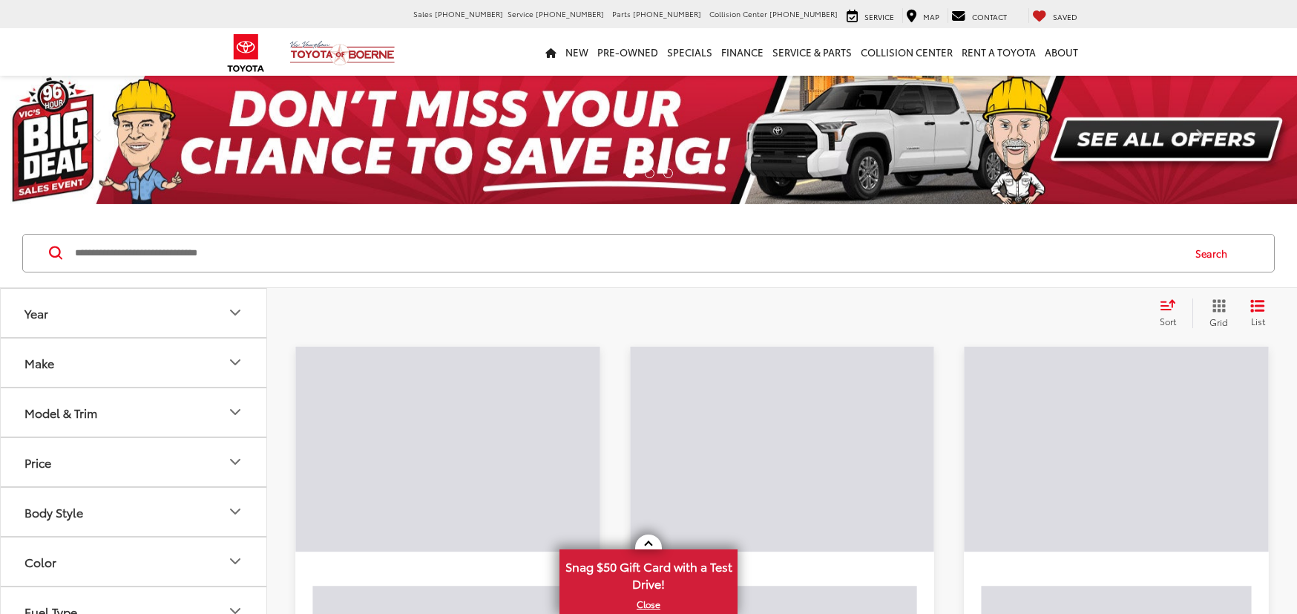
scroll to position [142, 0]
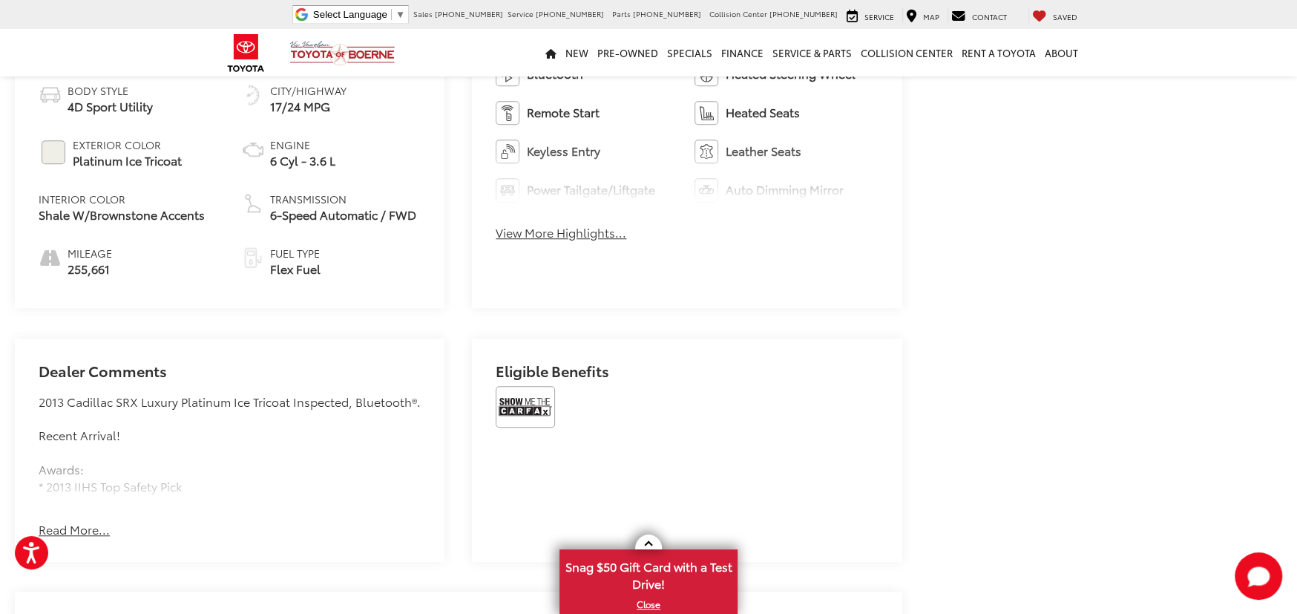
scroll to position [821, 0]
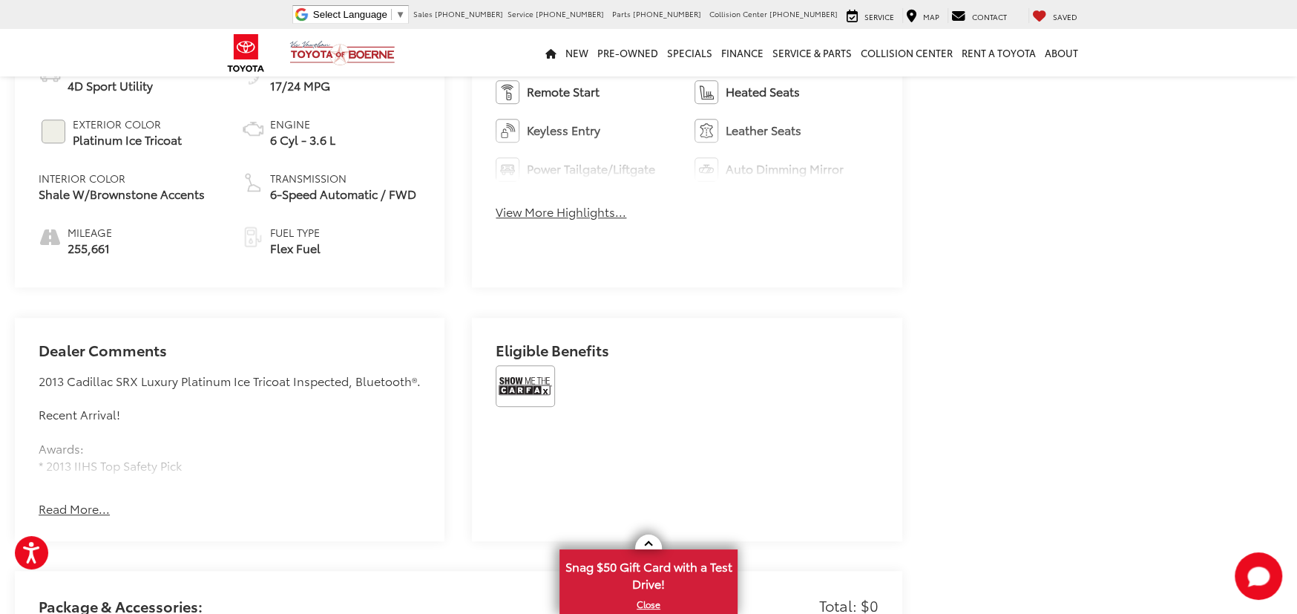
click at [70, 500] on button "Read More..." at bounding box center [74, 508] width 71 height 17
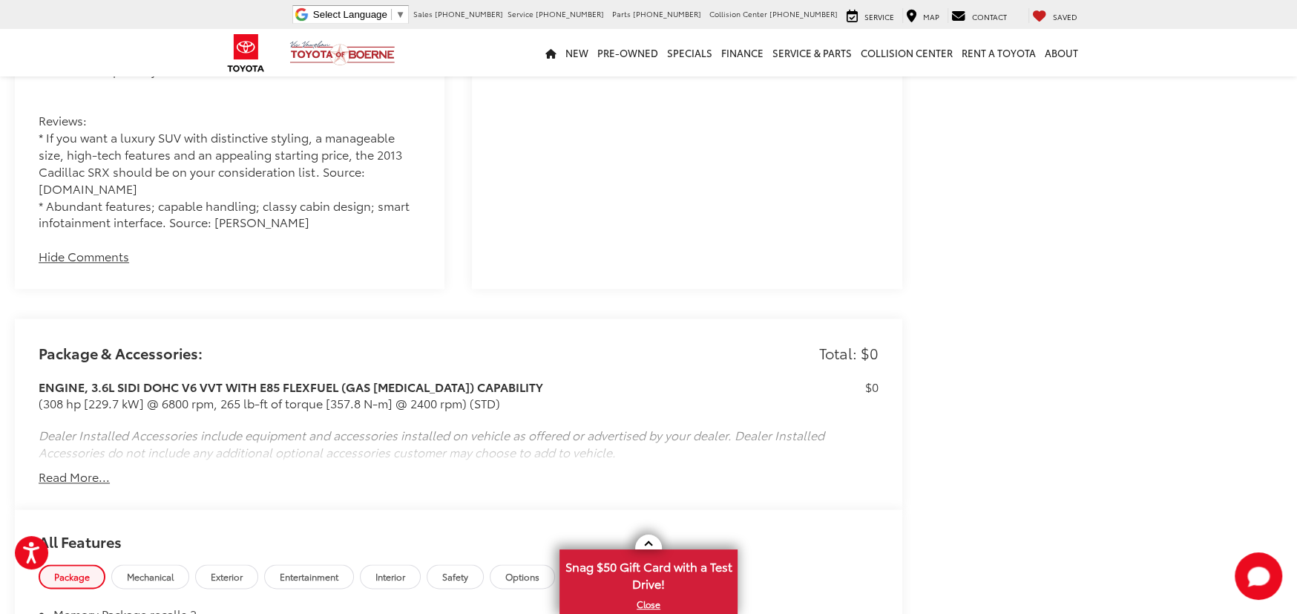
scroll to position [1241, 0]
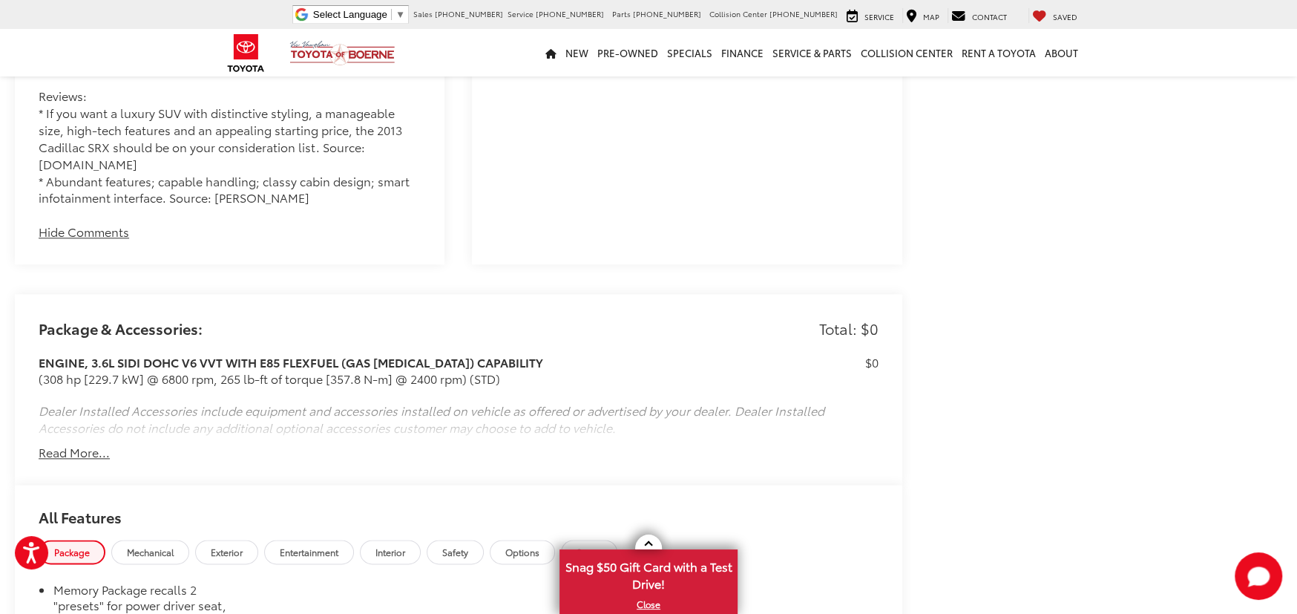
click at [70, 444] on button "Read More..." at bounding box center [74, 452] width 71 height 17
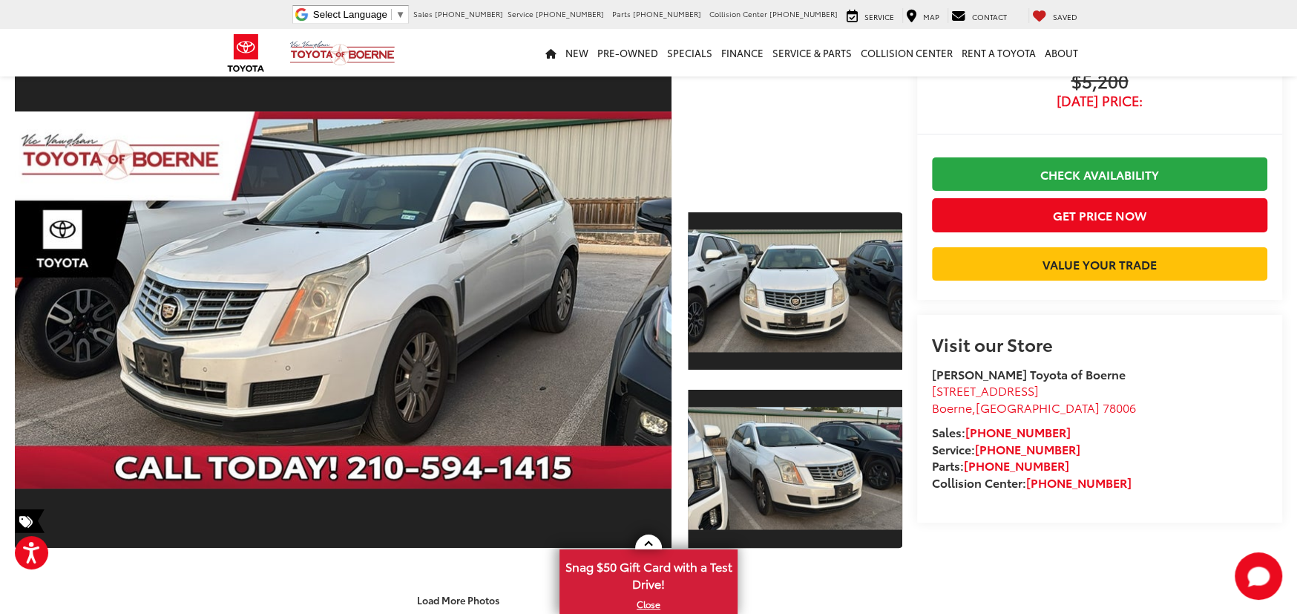
scroll to position [0, 0]
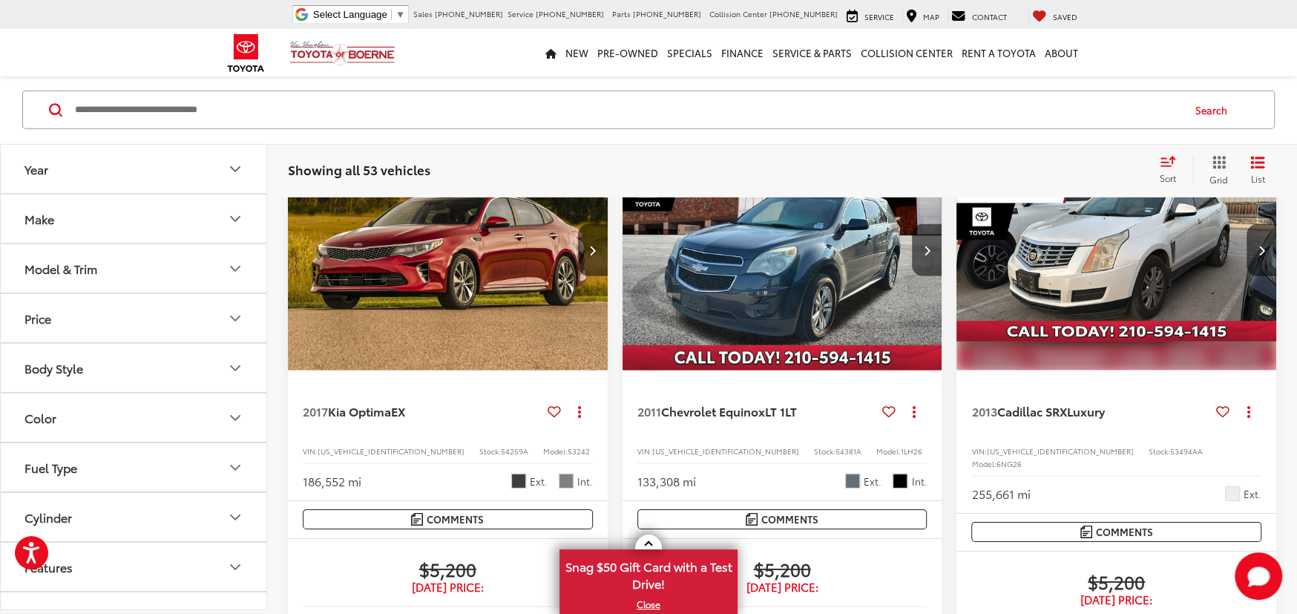
scroll to position [3490, 0]
click at [758, 256] on img "2011 Chevrolet Equinox LT 1LT 0" at bounding box center [783, 251] width 322 height 241
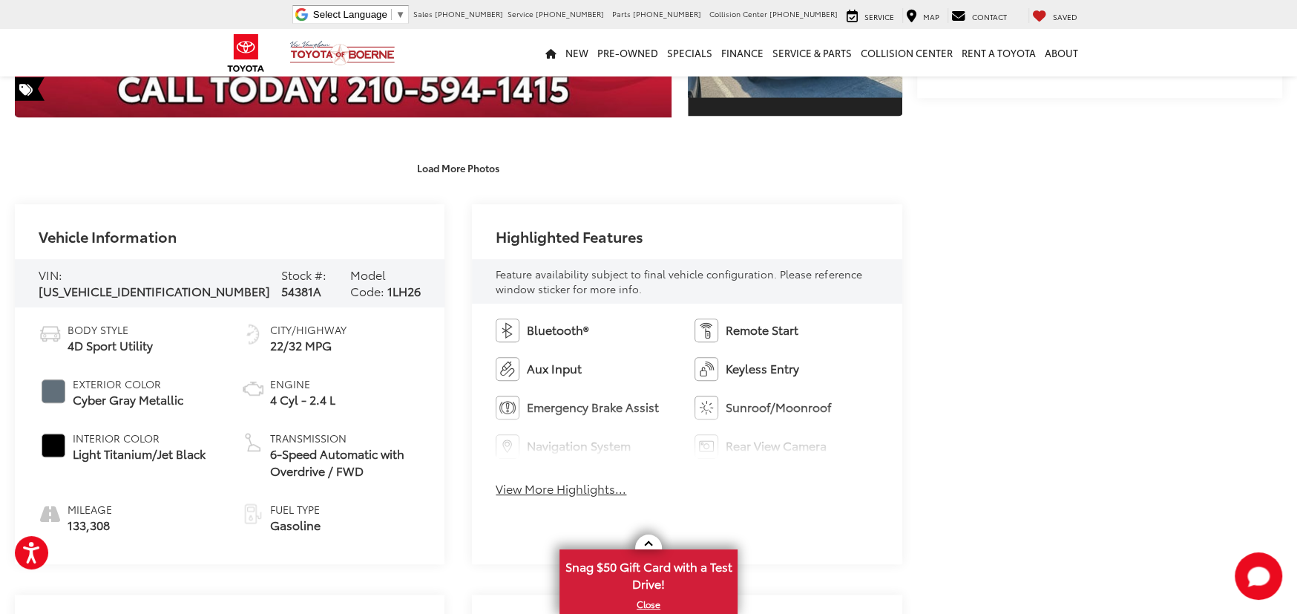
click at [577, 487] on button "View More Highlights..." at bounding box center [561, 488] width 131 height 17
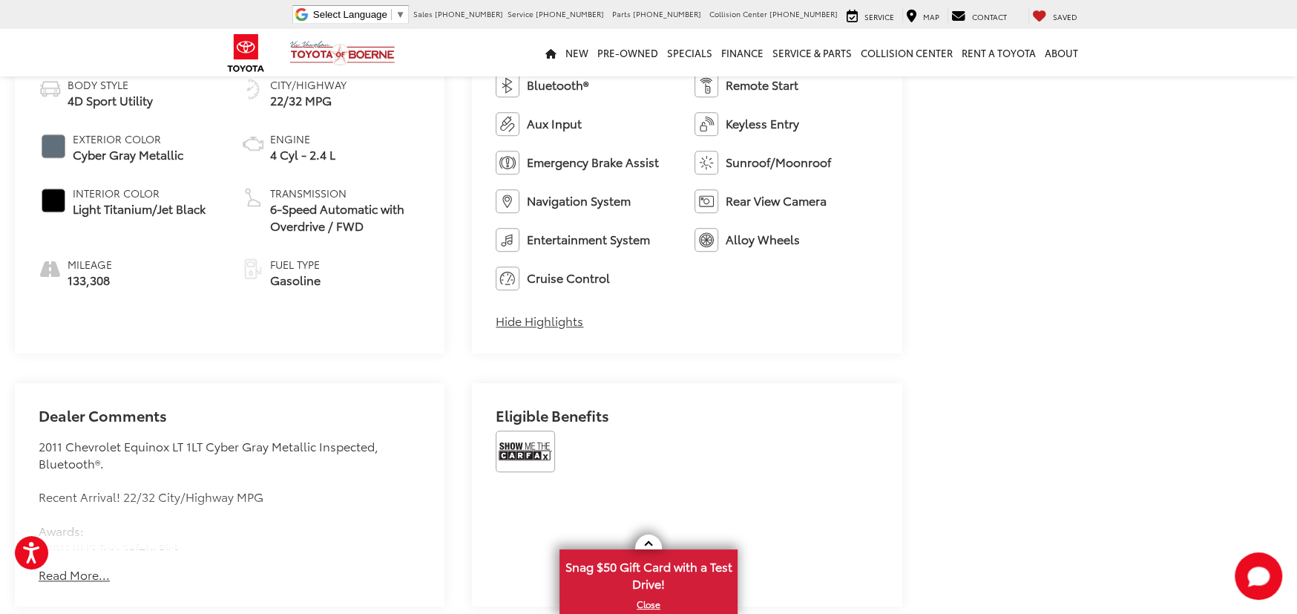
scroll to position [816, 0]
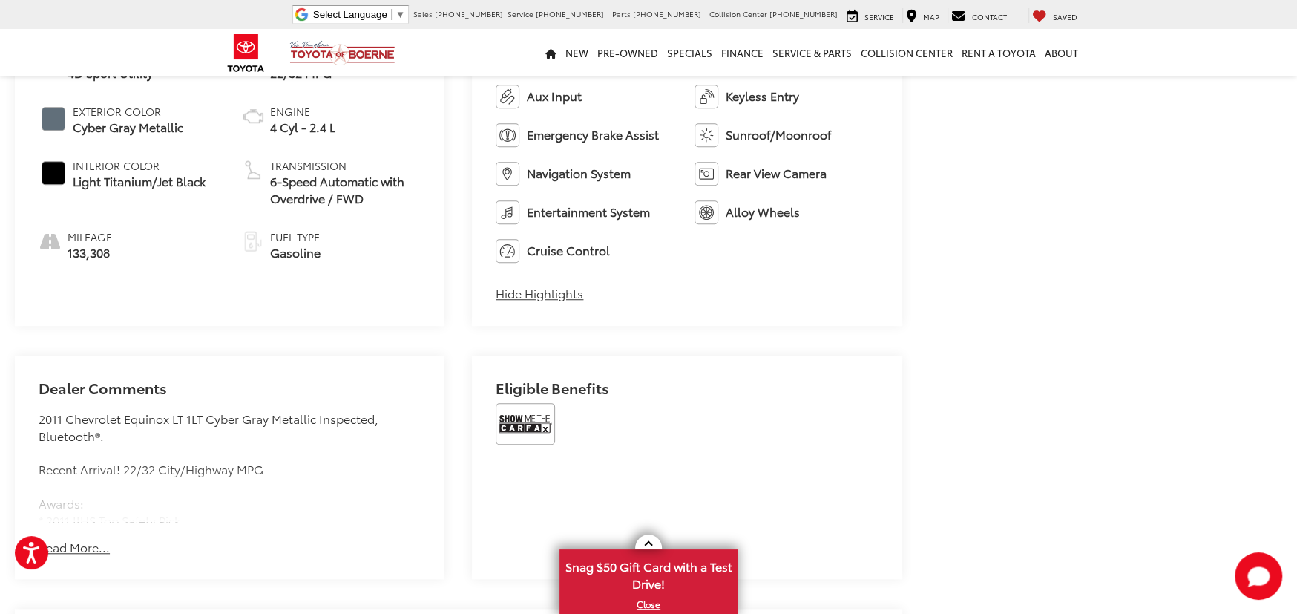
click at [83, 545] on button "Read More..." at bounding box center [74, 547] width 71 height 17
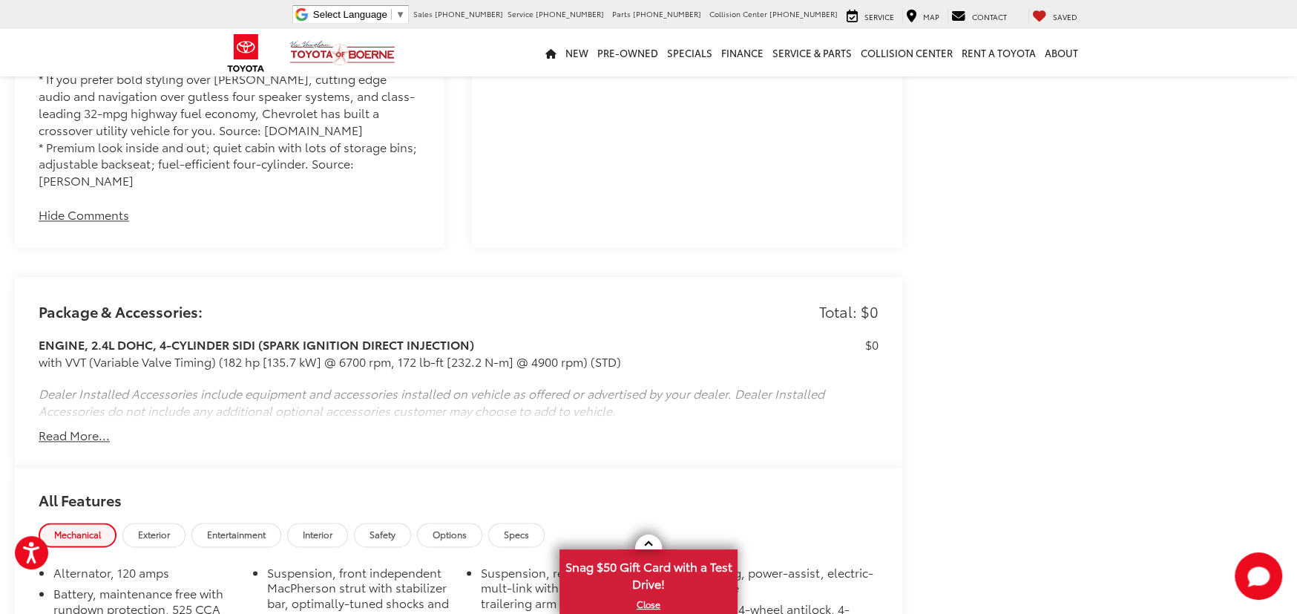
scroll to position [1336, 0]
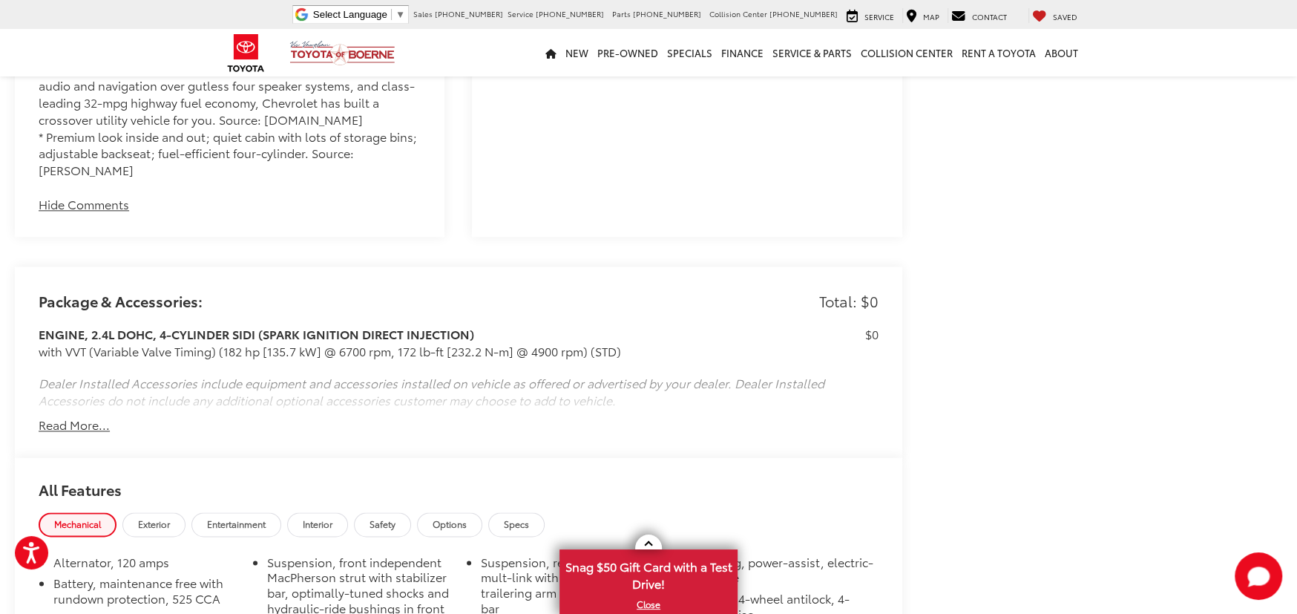
click at [56, 416] on button "Read More..." at bounding box center [74, 424] width 71 height 17
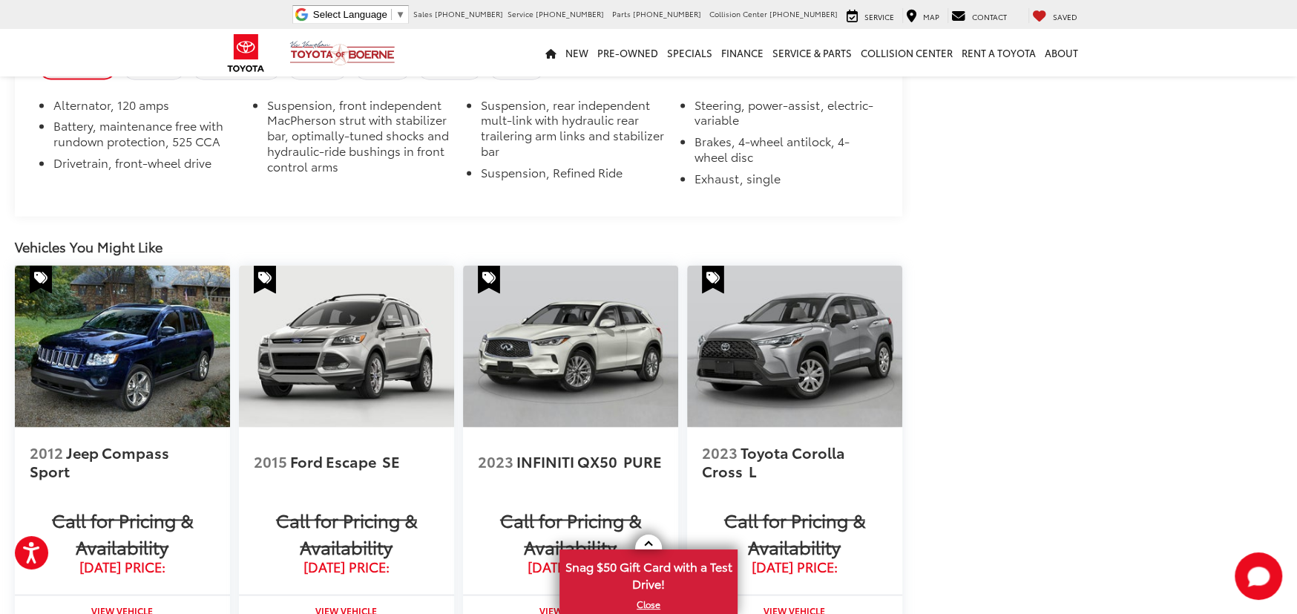
scroll to position [1916, 0]
